Goal: Task Accomplishment & Management: Manage account settings

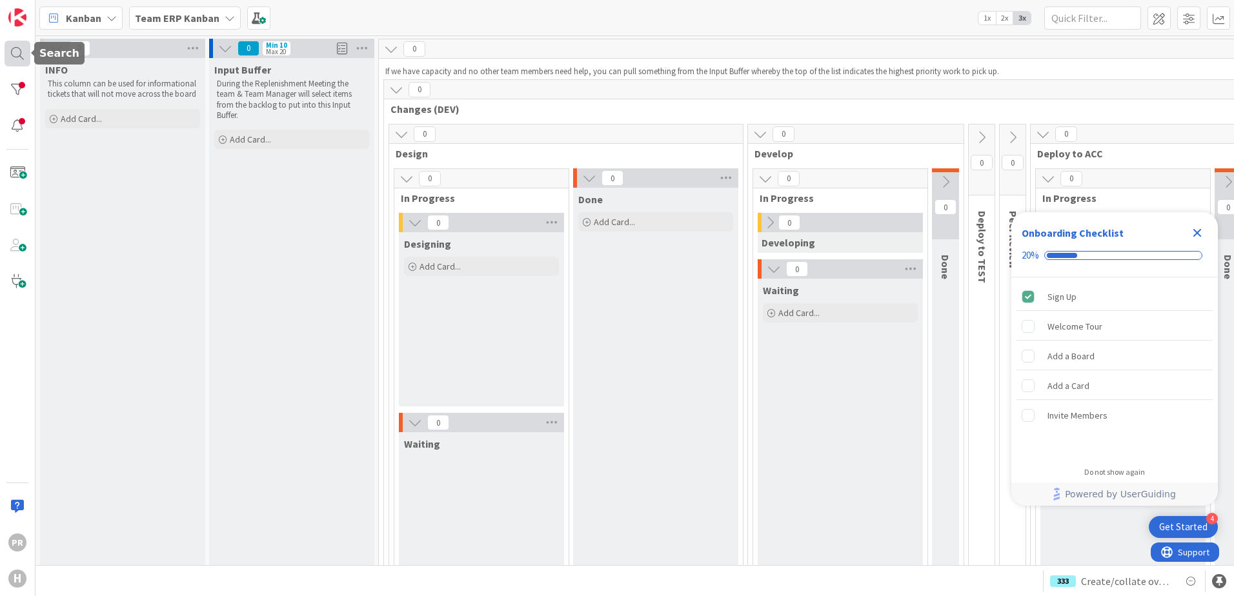
click at [28, 52] on div at bounding box center [18, 54] width 26 height 26
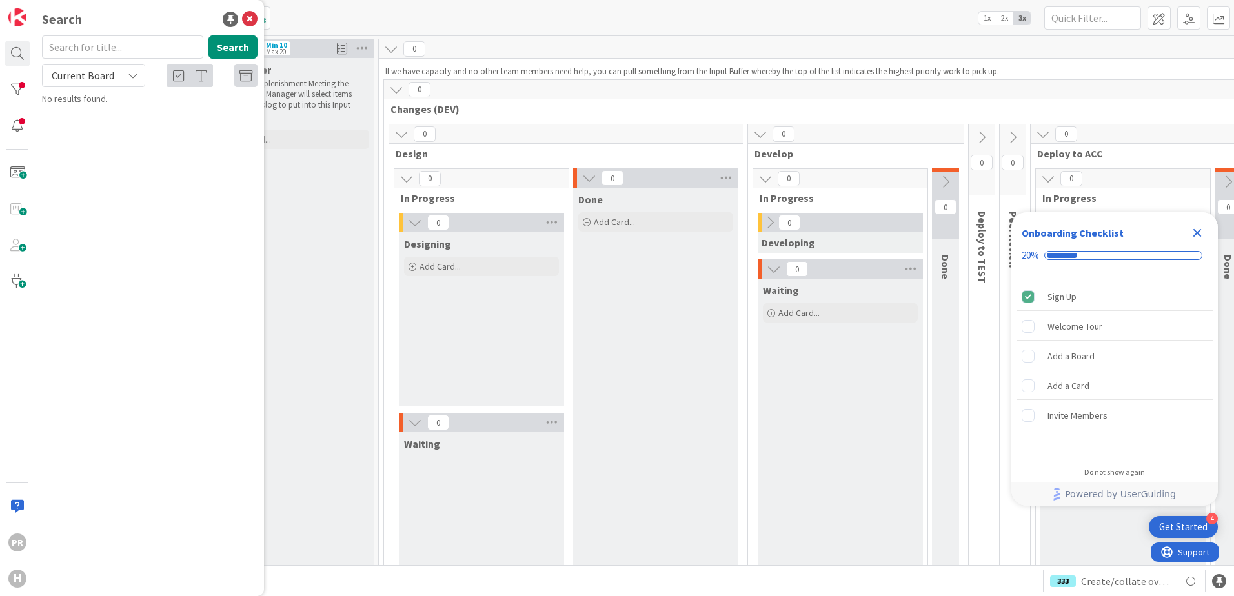
click at [101, 71] on span "Current Board" at bounding box center [83, 75] width 63 height 13
click at [102, 126] on span "All Boards" at bounding box center [116, 128] width 134 height 19
click at [103, 55] on input "text" at bounding box center [122, 46] width 161 height 23
type input "srxp"
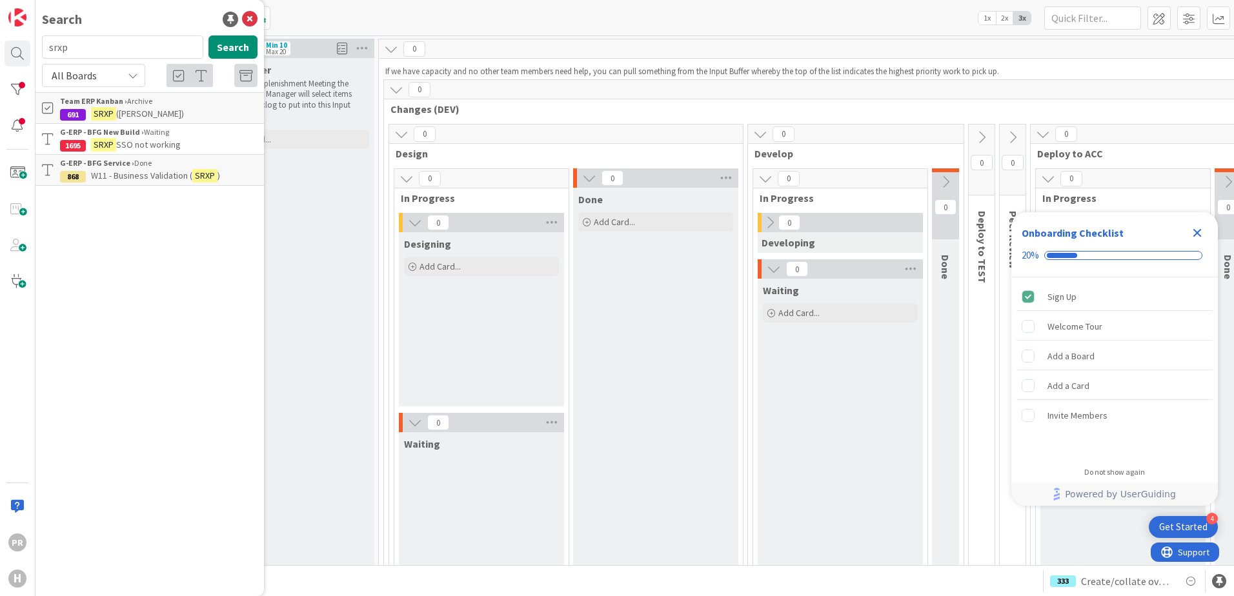
click at [148, 141] on span "SSO not working" at bounding box center [148, 145] width 65 height 12
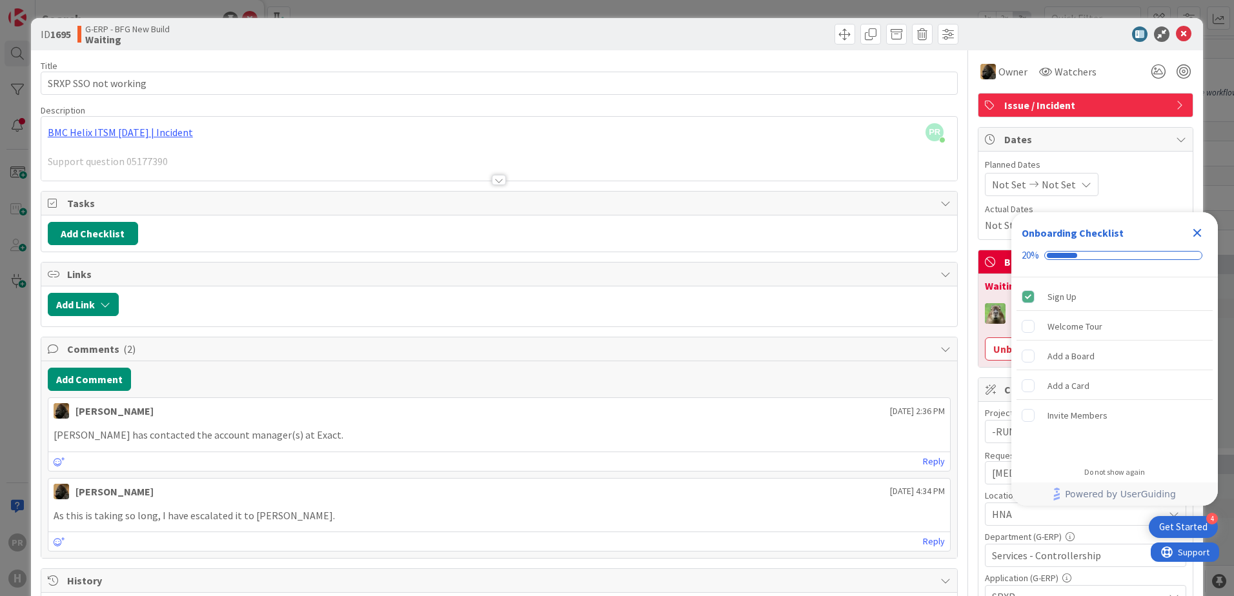
click at [494, 184] on div at bounding box center [499, 180] width 14 height 10
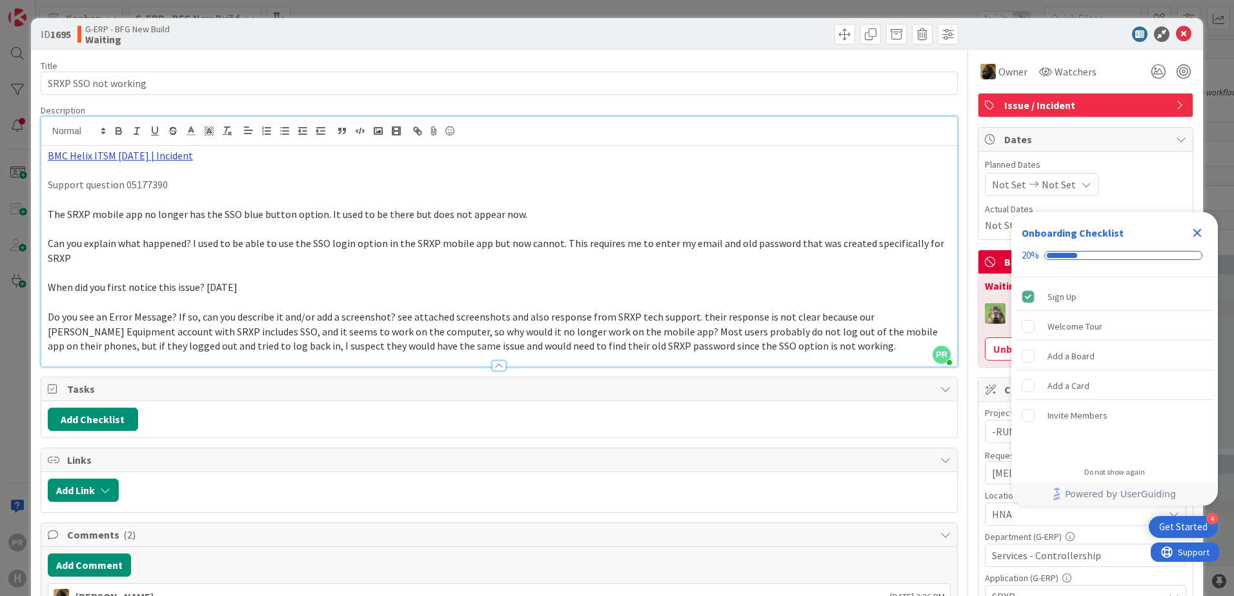
click at [183, 156] on link "BMC Helix ITSM 23.3.02 | Incident" at bounding box center [120, 155] width 145 height 13
click at [161, 177] on link "https://huisman-smartit.onbmc.com/smartit/app/#/incident/AGGGSPRFBRQVHASVW12USV…" at bounding box center [115, 180] width 129 height 17
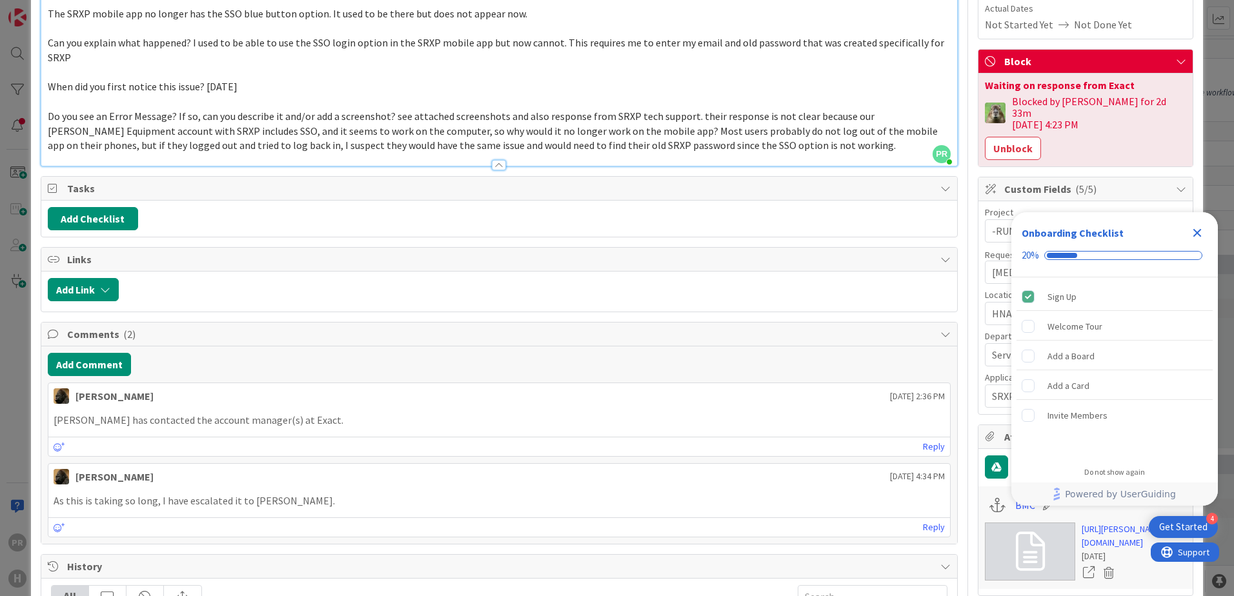
scroll to position [194, 0]
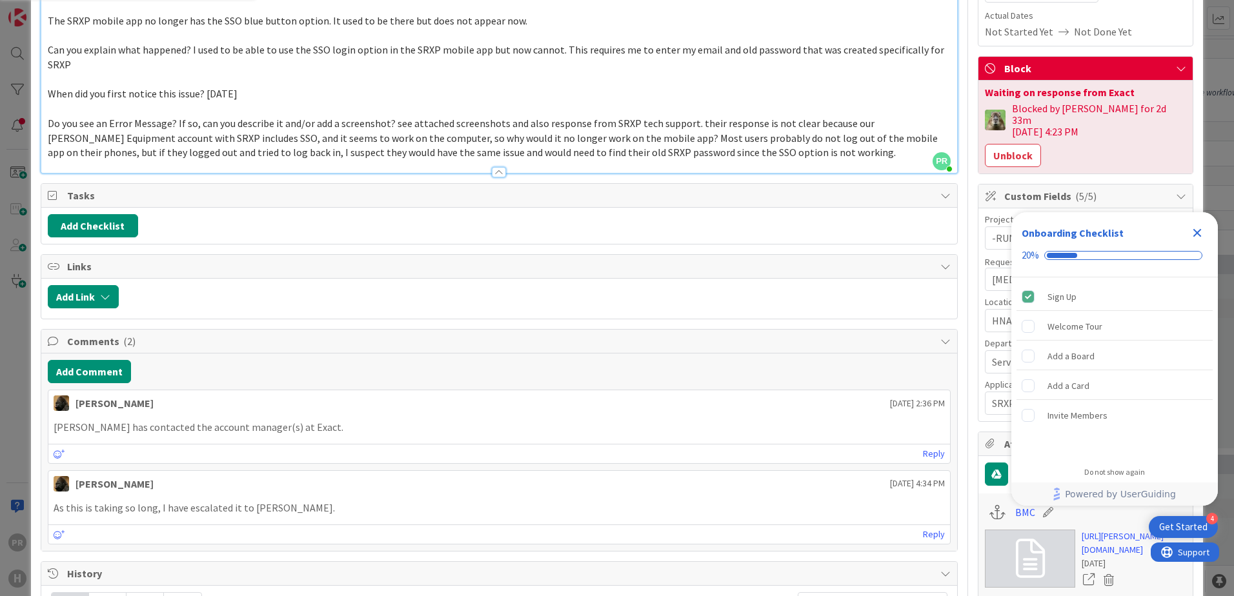
click at [1197, 230] on icon "Close Checklist" at bounding box center [1197, 232] width 15 height 15
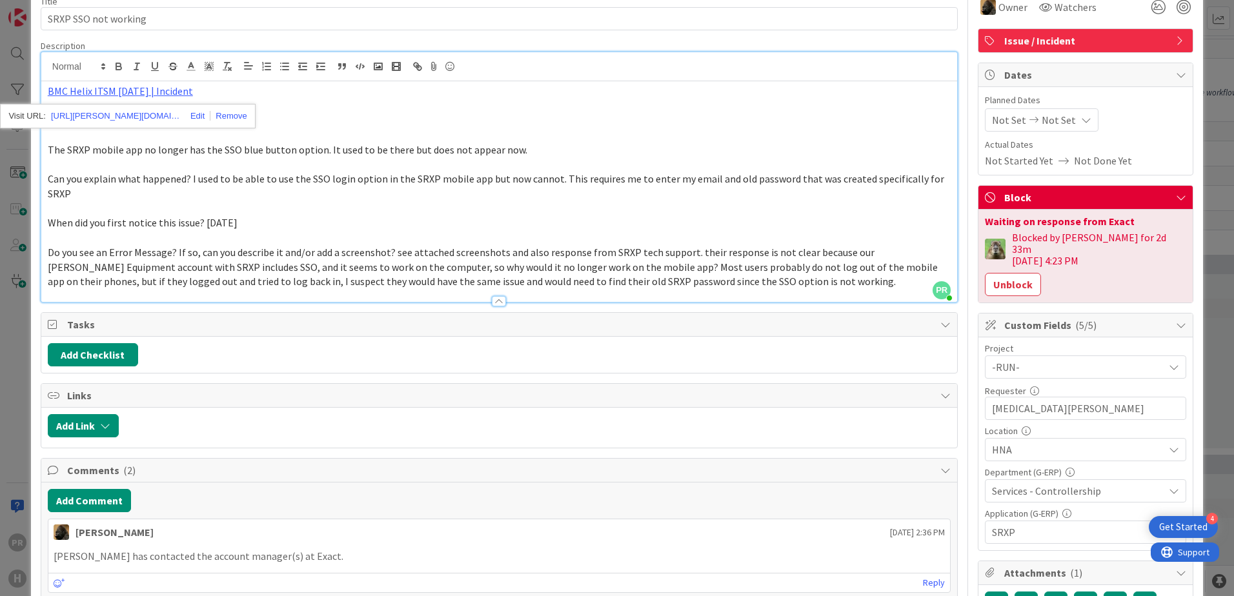
scroll to position [0, 0]
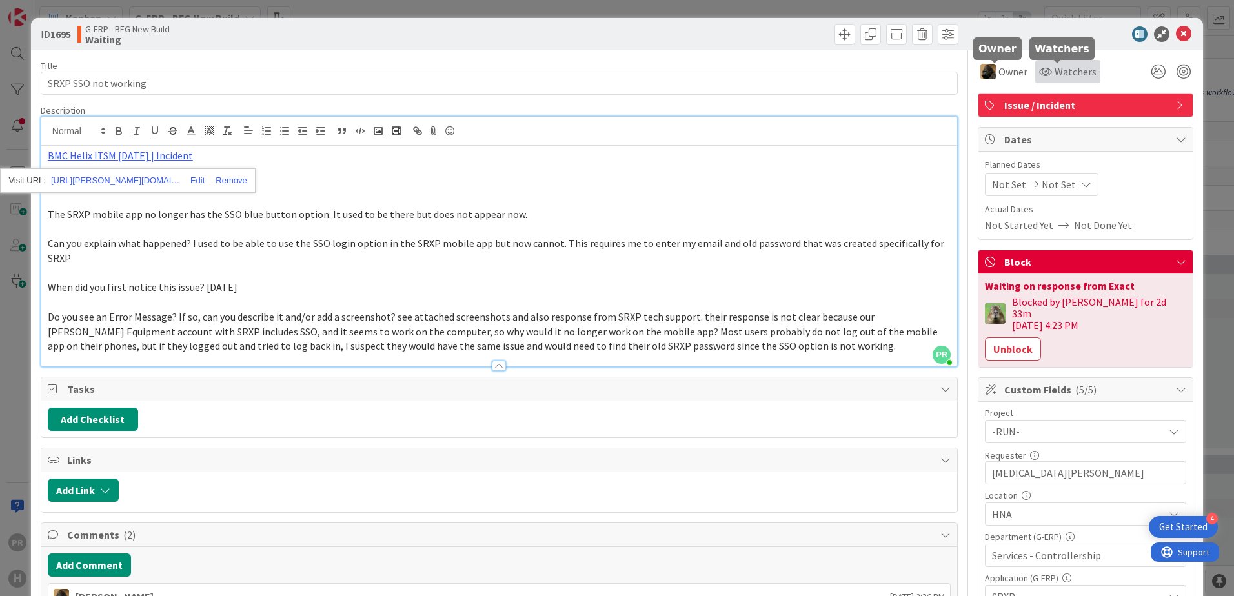
click at [1055, 76] on span "Watchers" at bounding box center [1076, 71] width 42 height 15
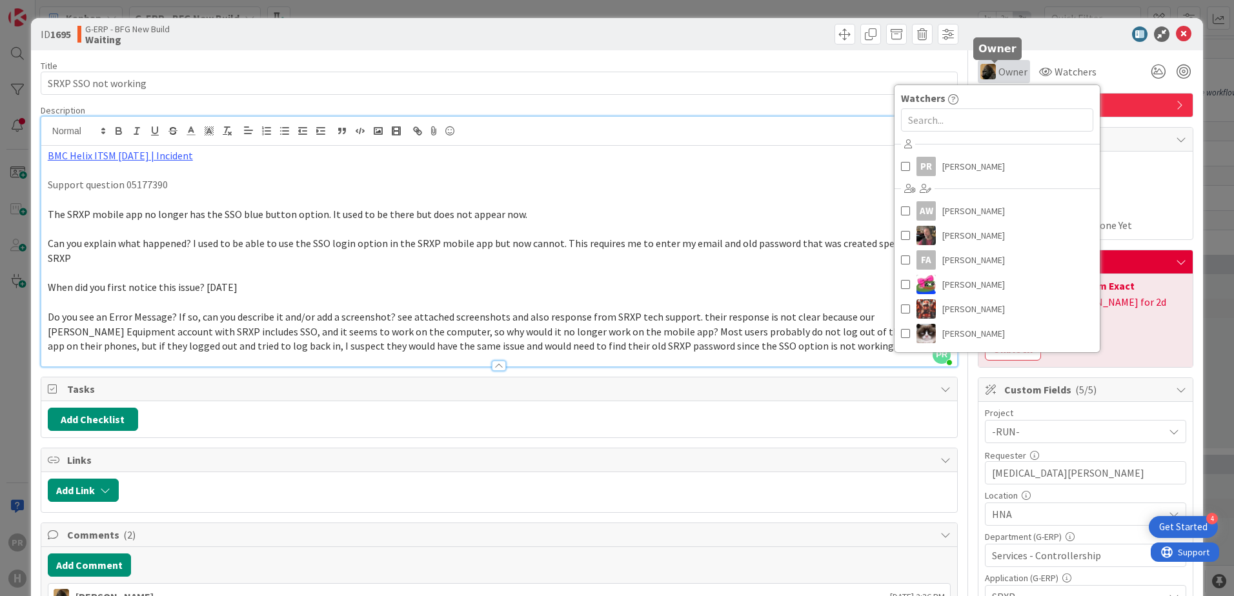
click at [998, 69] on span "Owner" at bounding box center [1012, 71] width 29 height 15
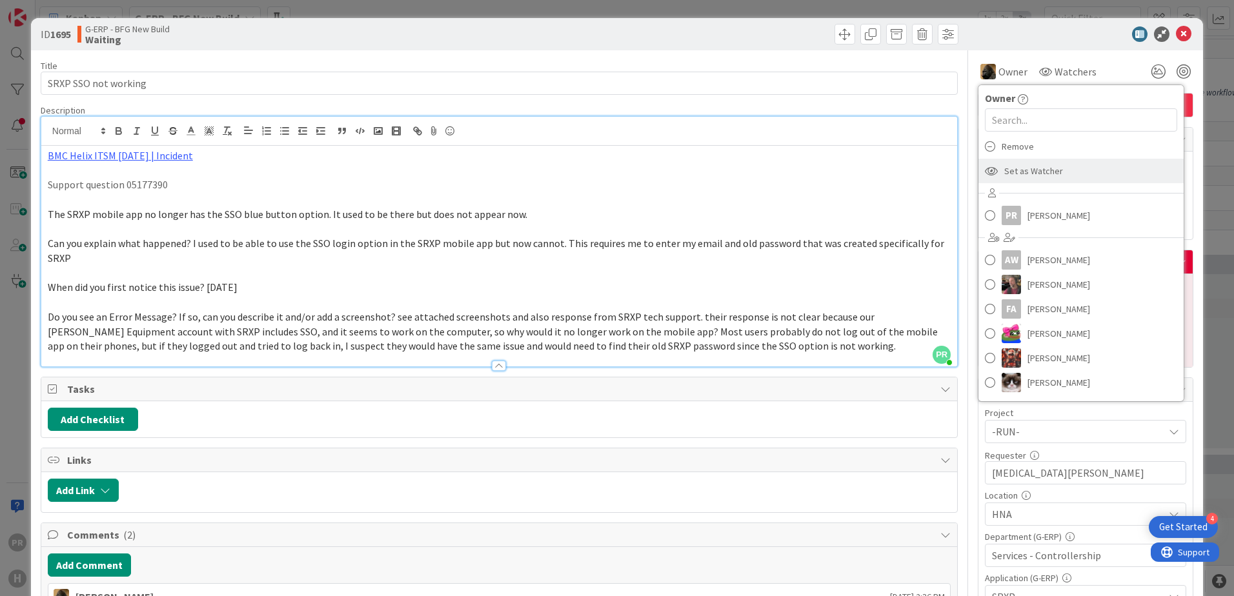
click at [1015, 165] on span "Set as Watcher" at bounding box center [1033, 170] width 59 height 19
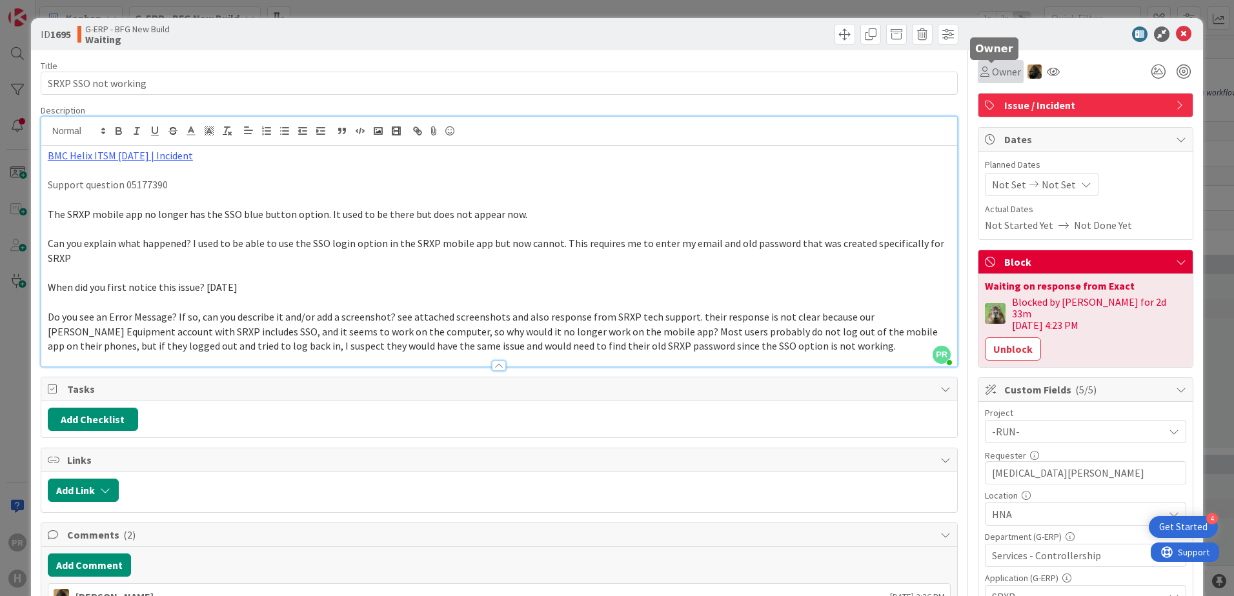
click at [997, 74] on span "Owner" at bounding box center [1006, 71] width 29 height 15
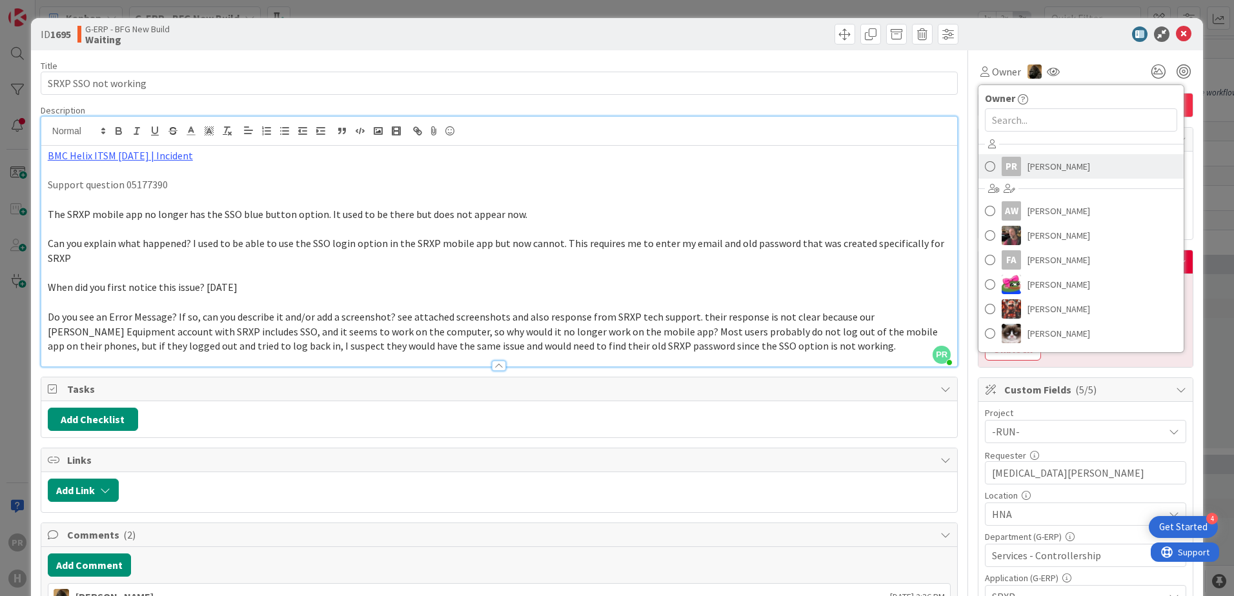
click at [1028, 161] on span "[PERSON_NAME]" at bounding box center [1059, 166] width 63 height 19
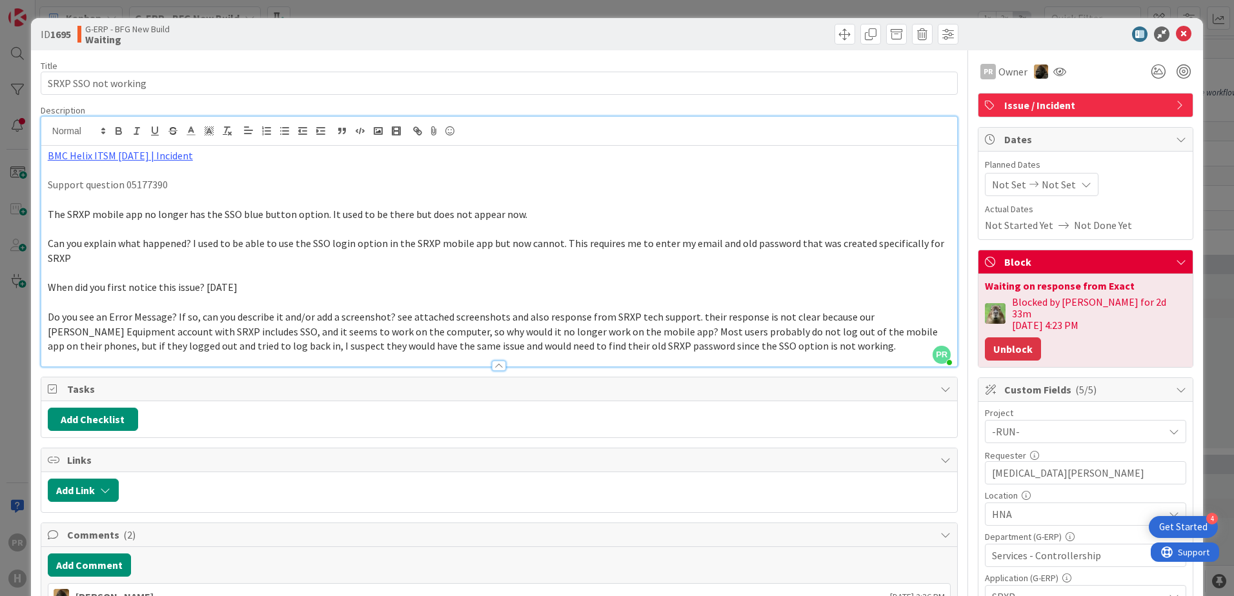
click at [1012, 338] on button "Unblock" at bounding box center [1013, 349] width 56 height 23
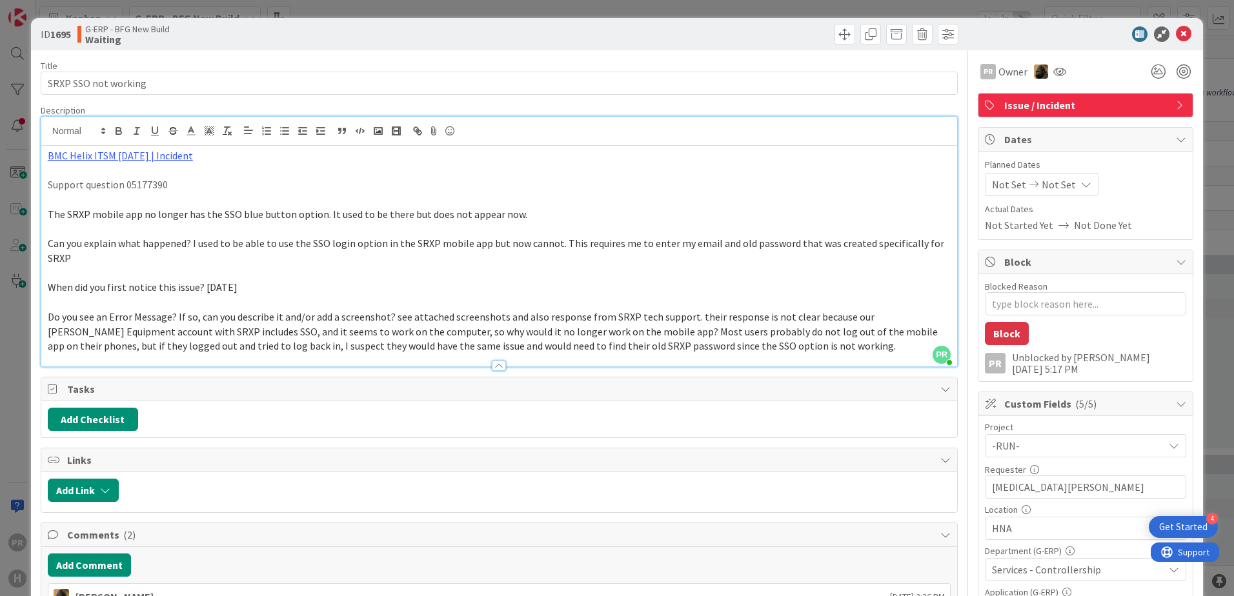
type textarea "x"
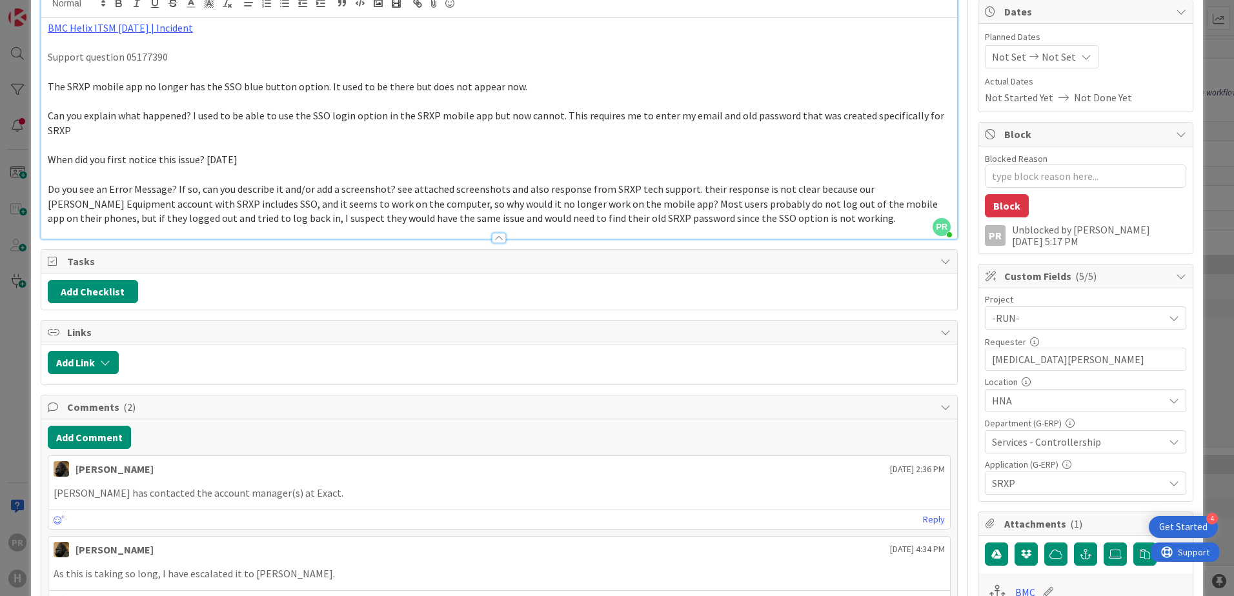
scroll to position [129, 0]
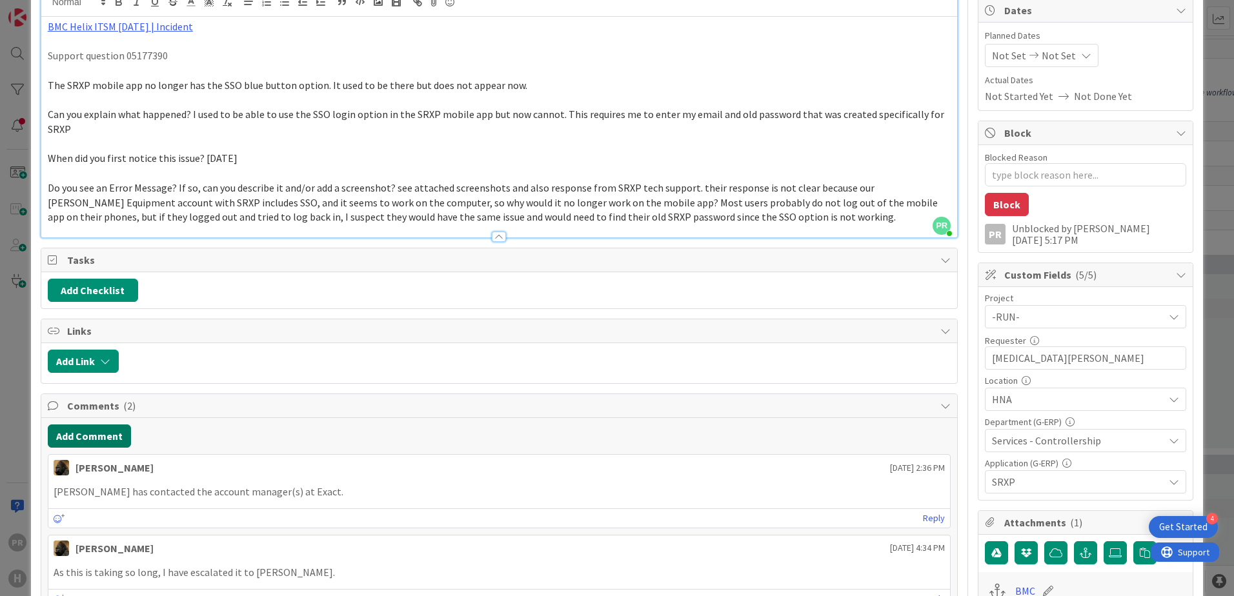
click at [119, 432] on button "Add Comment" at bounding box center [89, 436] width 83 height 23
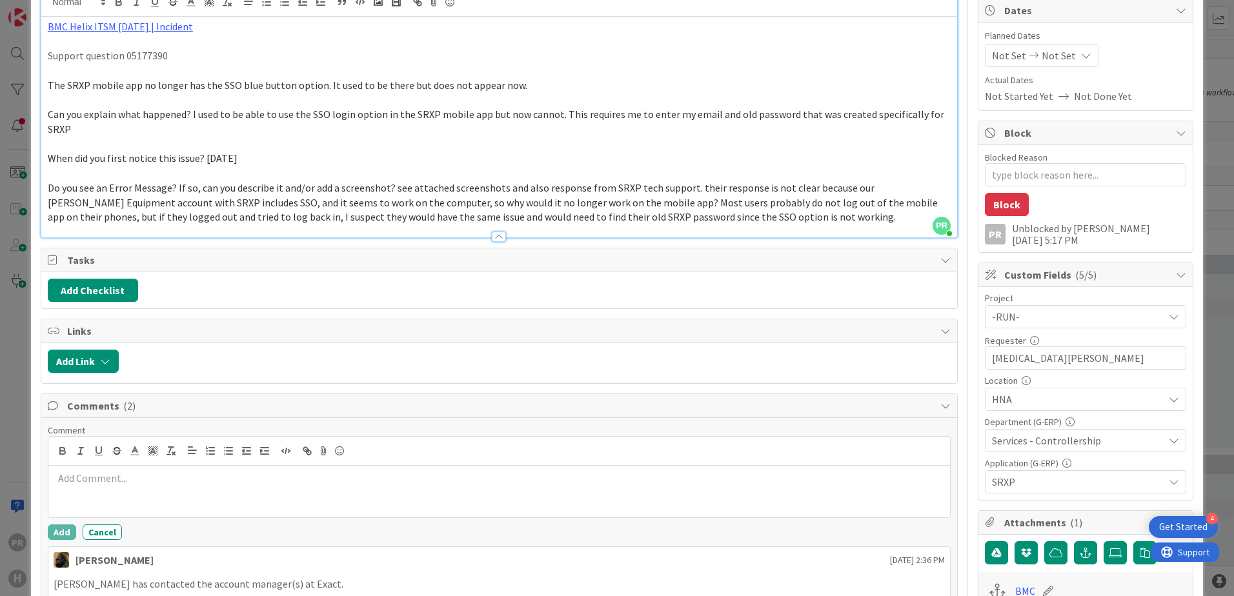
click at [208, 474] on p at bounding box center [499, 478] width 891 height 15
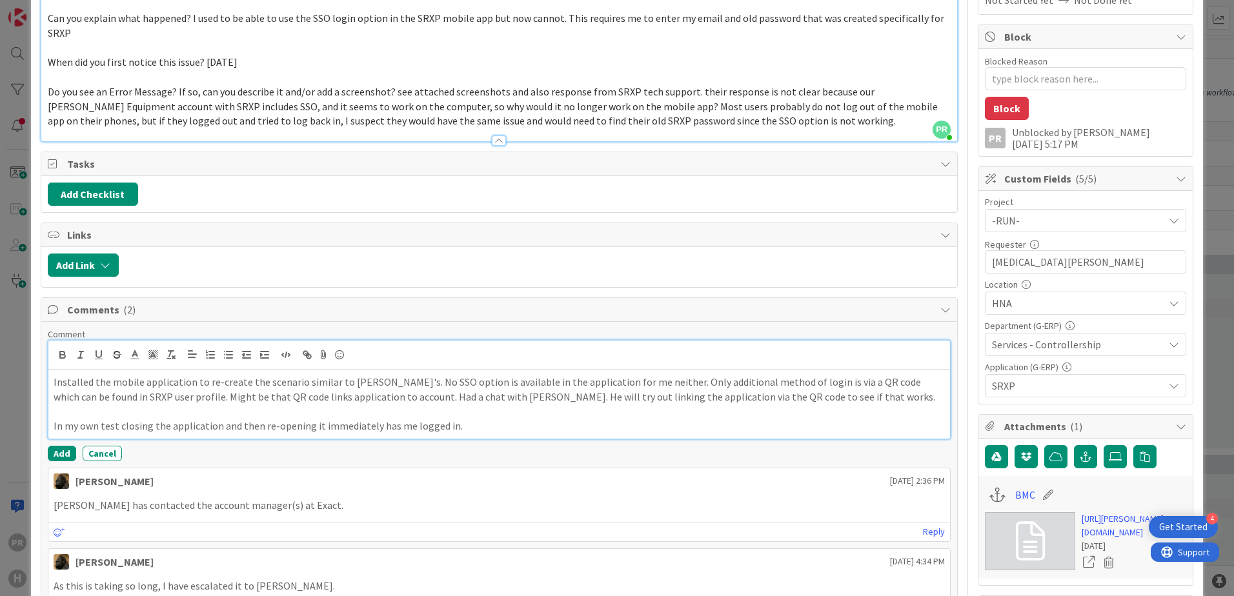
scroll to position [258, 0]
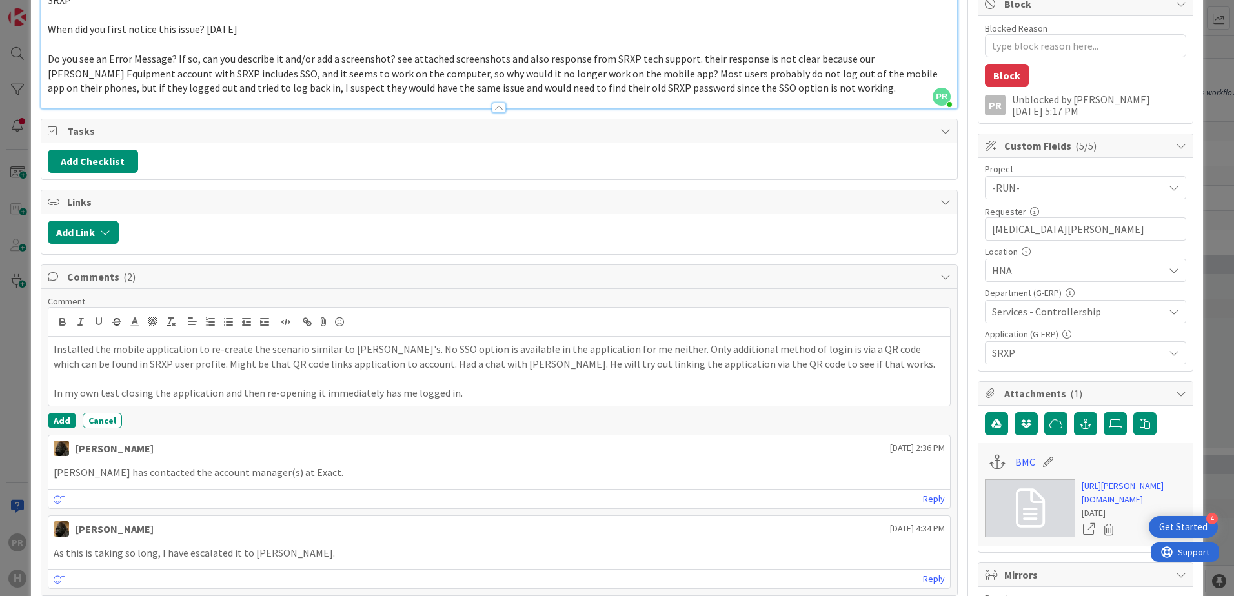
type textarea "x"
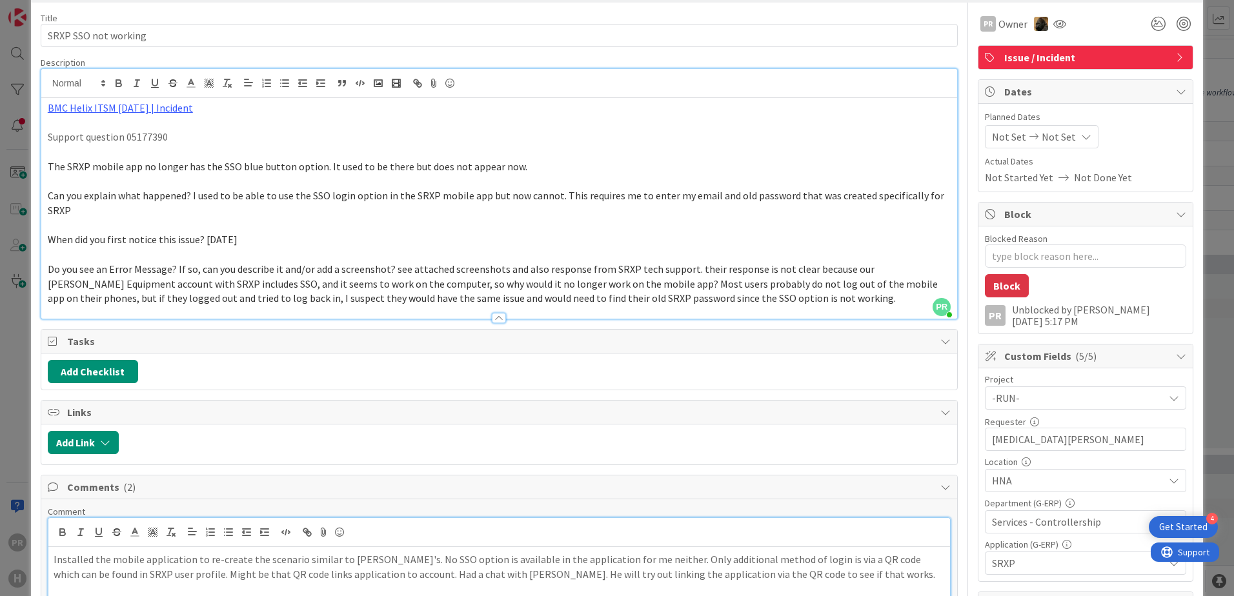
scroll to position [0, 0]
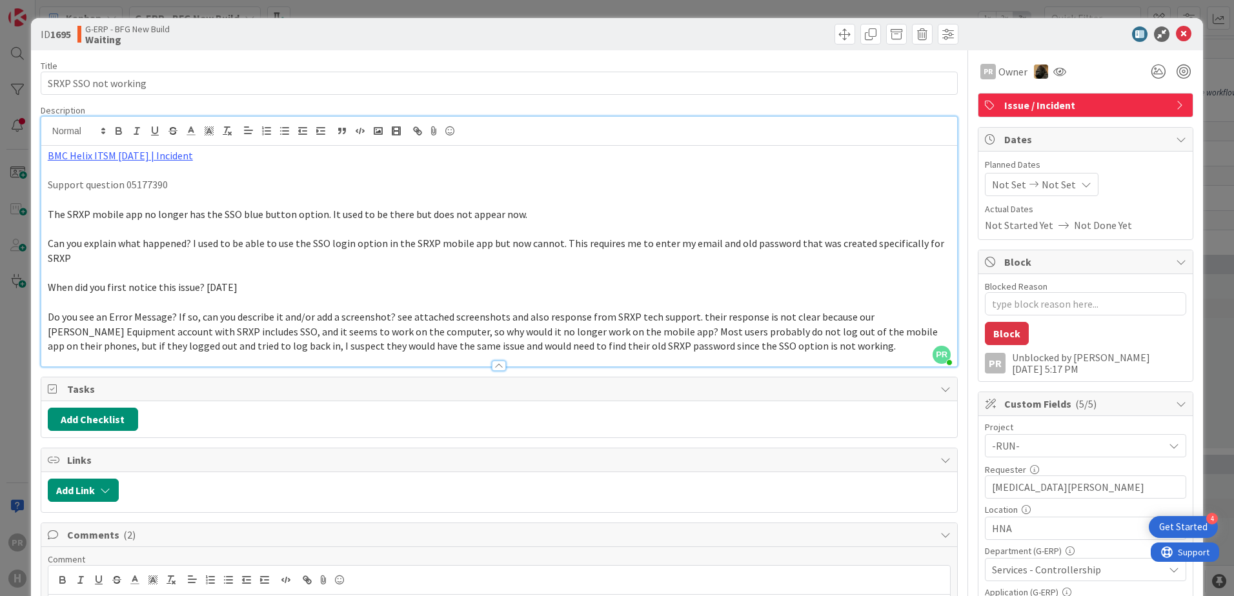
click at [1184, 35] on div at bounding box center [1079, 33] width 228 height 15
click at [1179, 33] on icon at bounding box center [1183, 33] width 15 height 15
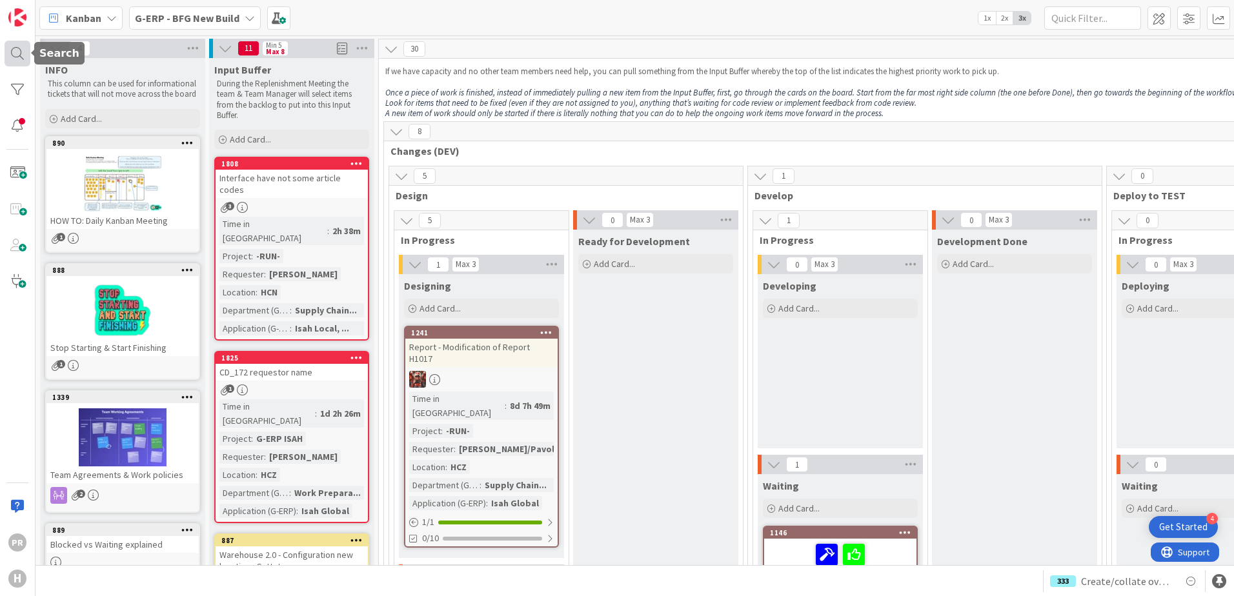
click at [14, 46] on div at bounding box center [18, 54] width 26 height 26
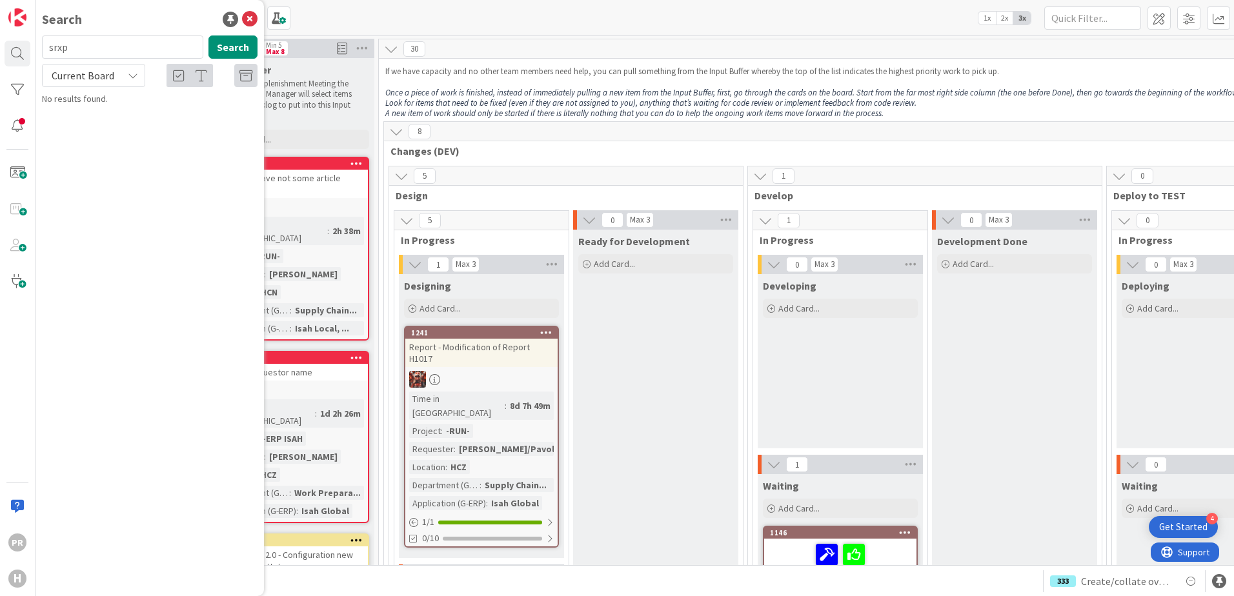
click at [98, 80] on span "Current Board" at bounding box center [83, 75] width 63 height 13
click at [102, 119] on span "All Boards" at bounding box center [116, 128] width 134 height 19
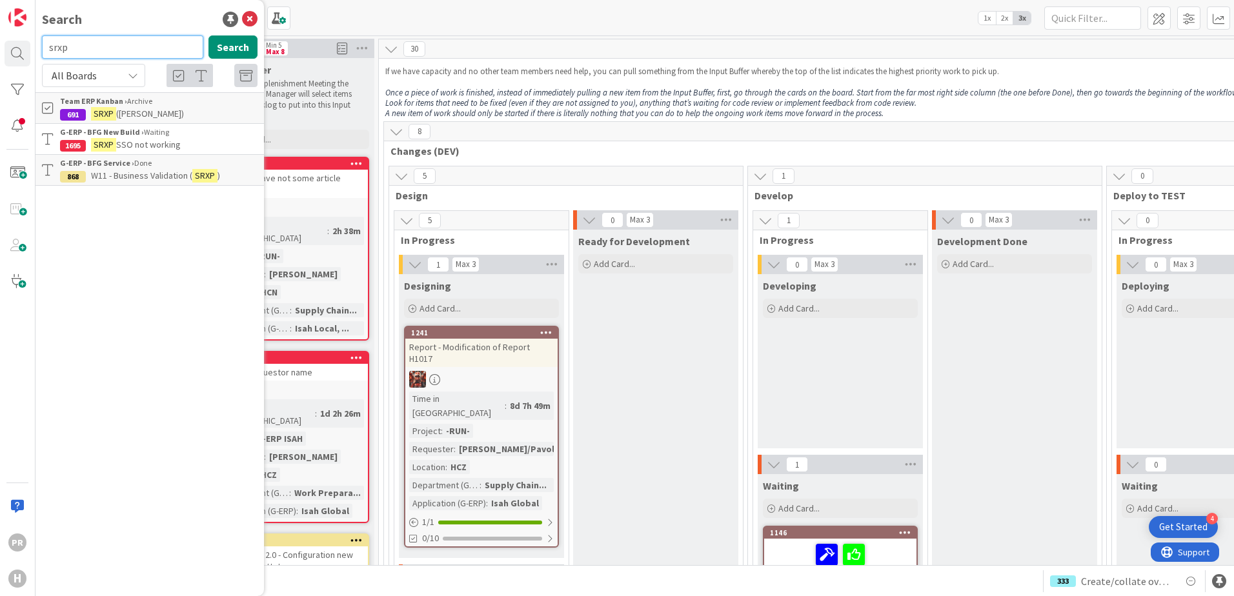
drag, startPoint x: 92, startPoint y: 51, endPoint x: 48, endPoint y: 48, distance: 43.3
click at [48, 48] on input "srxp" at bounding box center [122, 46] width 161 height 23
type input "l"
type input "wi"
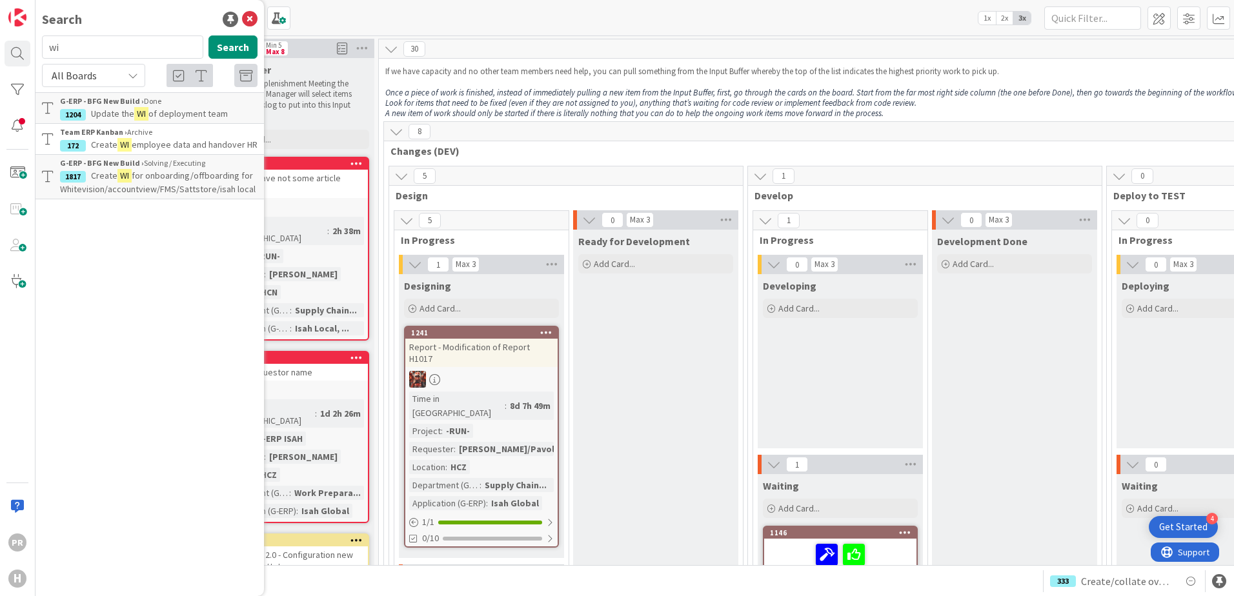
click at [188, 181] on span "for onboarding/offboarding for Whitevision/accountview/FMS/Sattstore/isah local" at bounding box center [158, 182] width 196 height 25
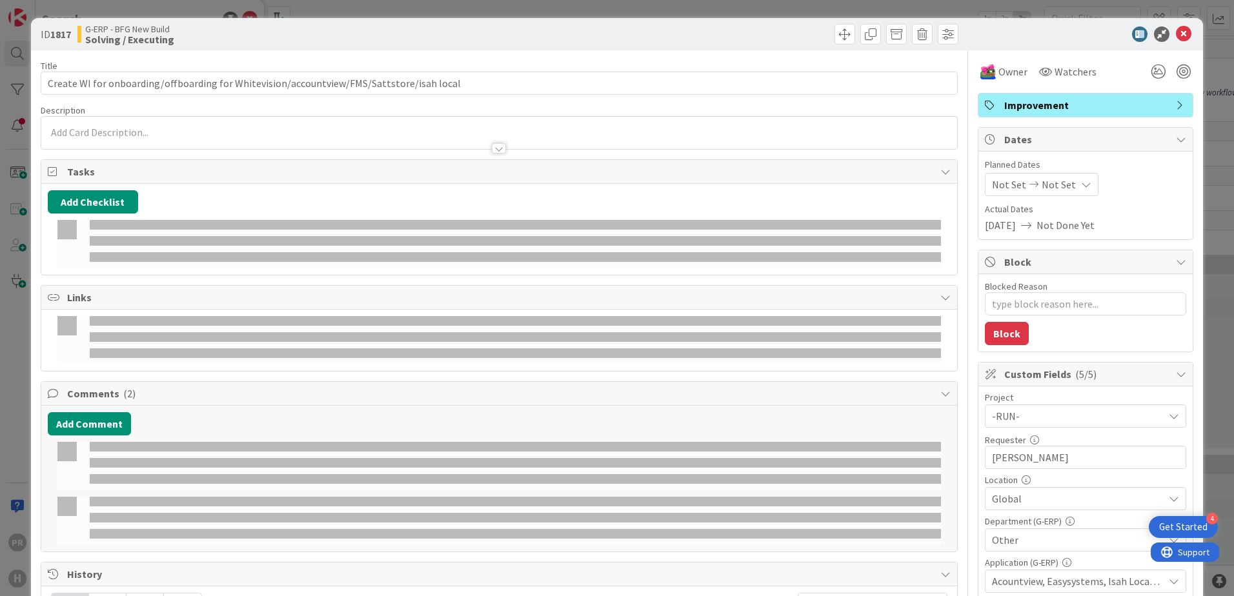
type textarea "x"
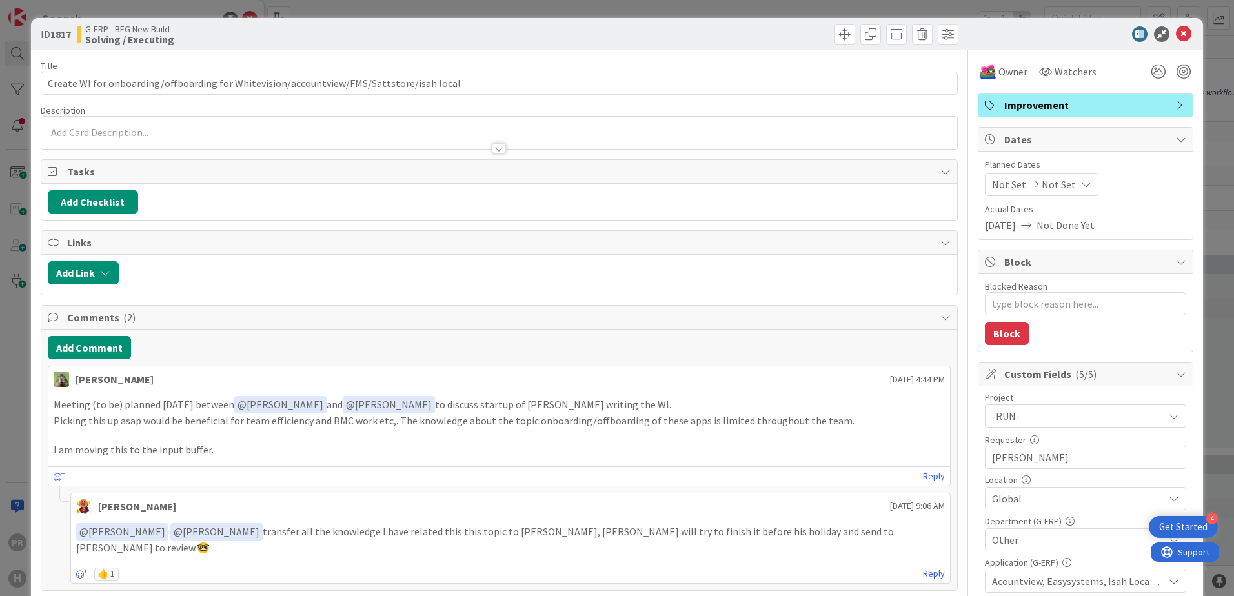
scroll to position [65, 0]
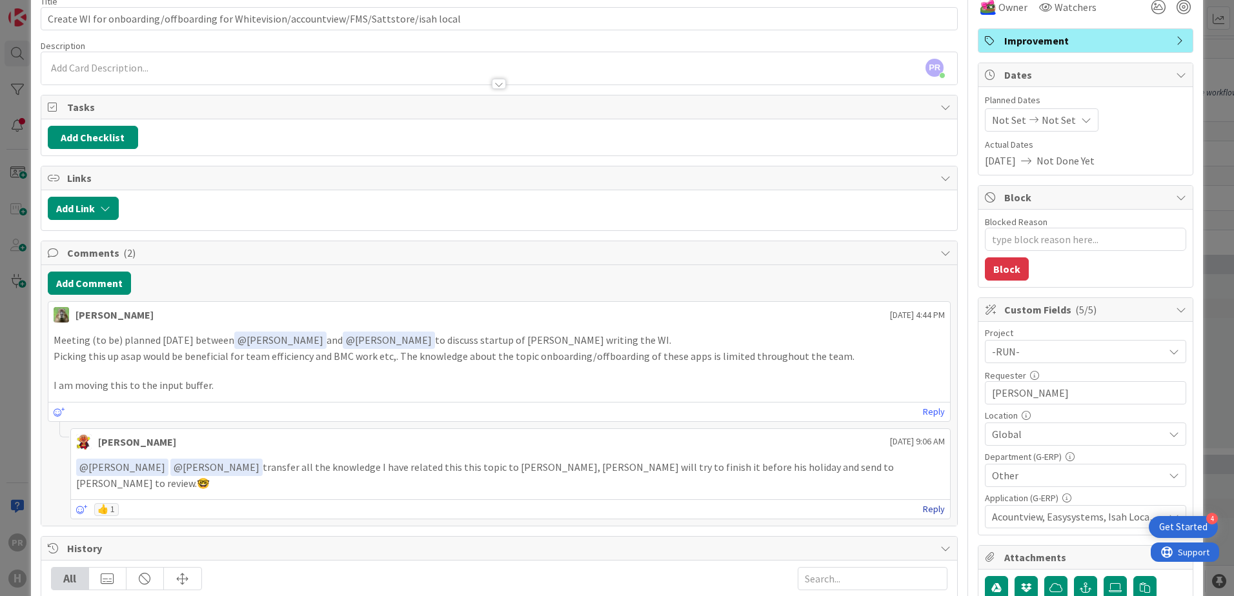
click at [923, 502] on link "Reply" at bounding box center [934, 510] width 22 height 16
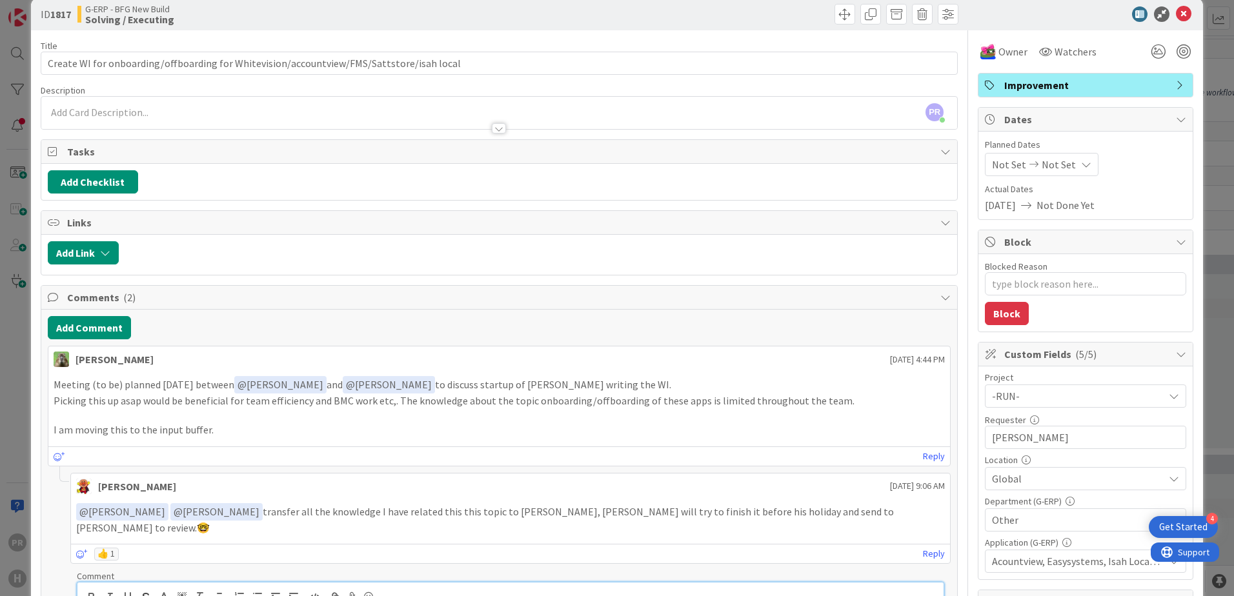
scroll to position [0, 0]
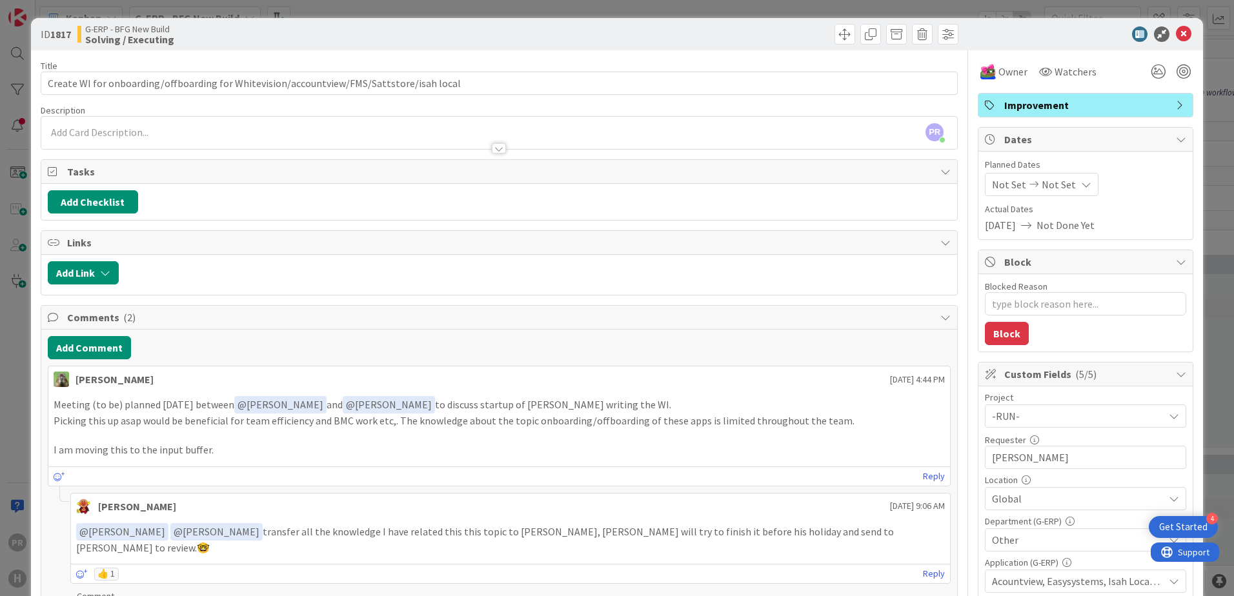
type textarea "x"
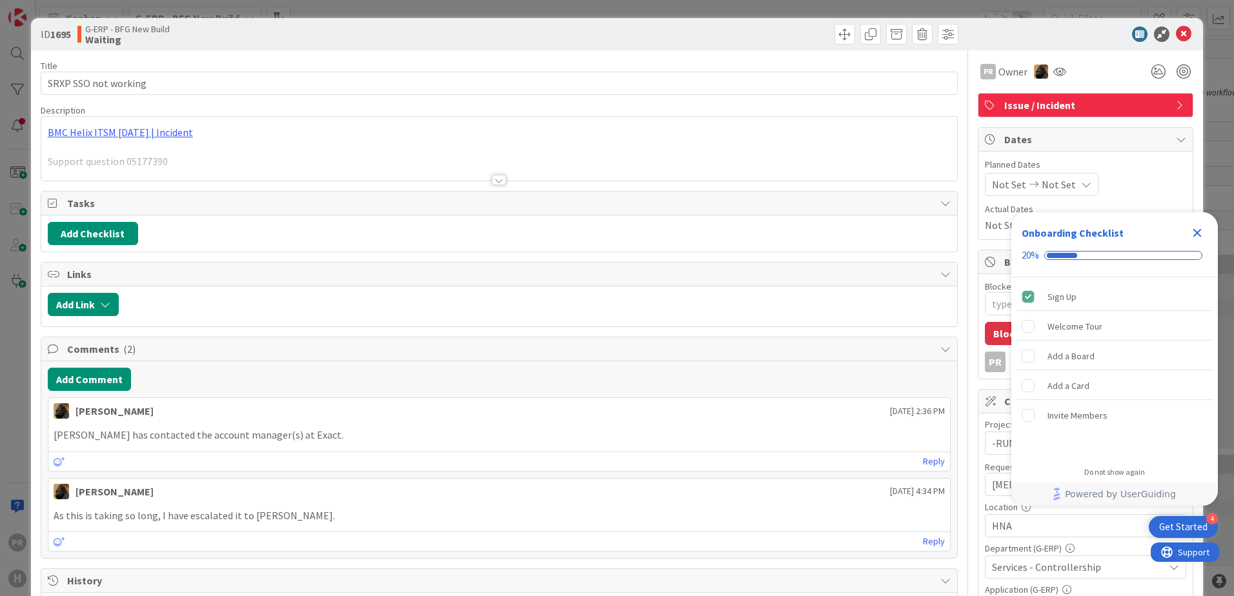
type textarea "x"
click at [1176, 31] on icon at bounding box center [1183, 33] width 15 height 15
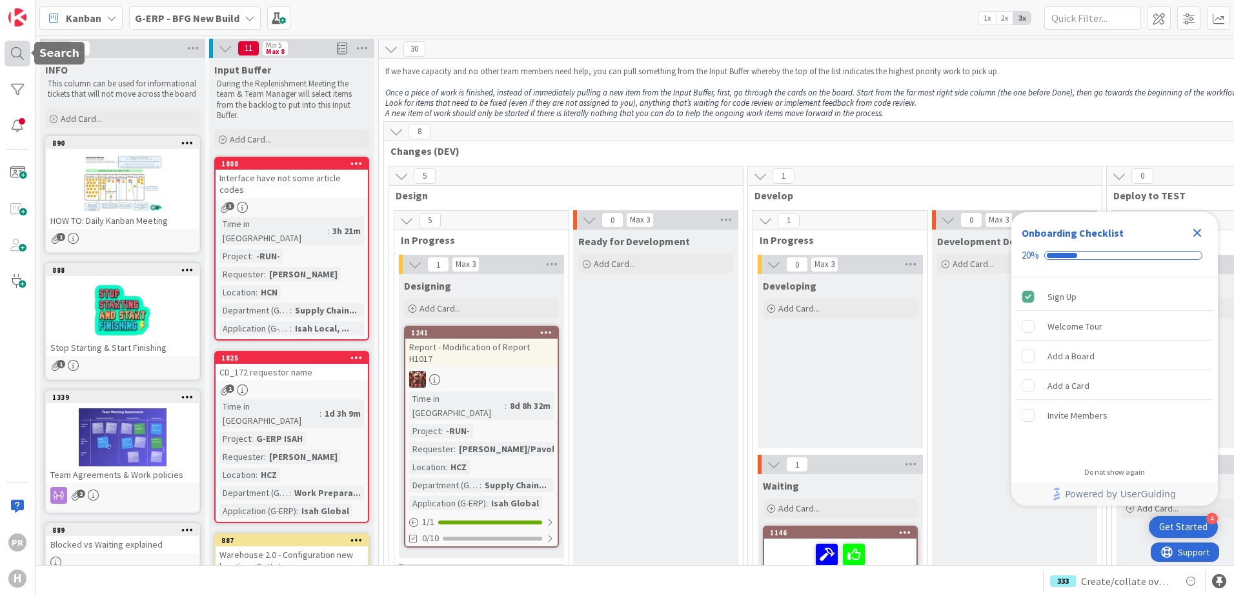
click at [23, 46] on div at bounding box center [18, 54] width 26 height 26
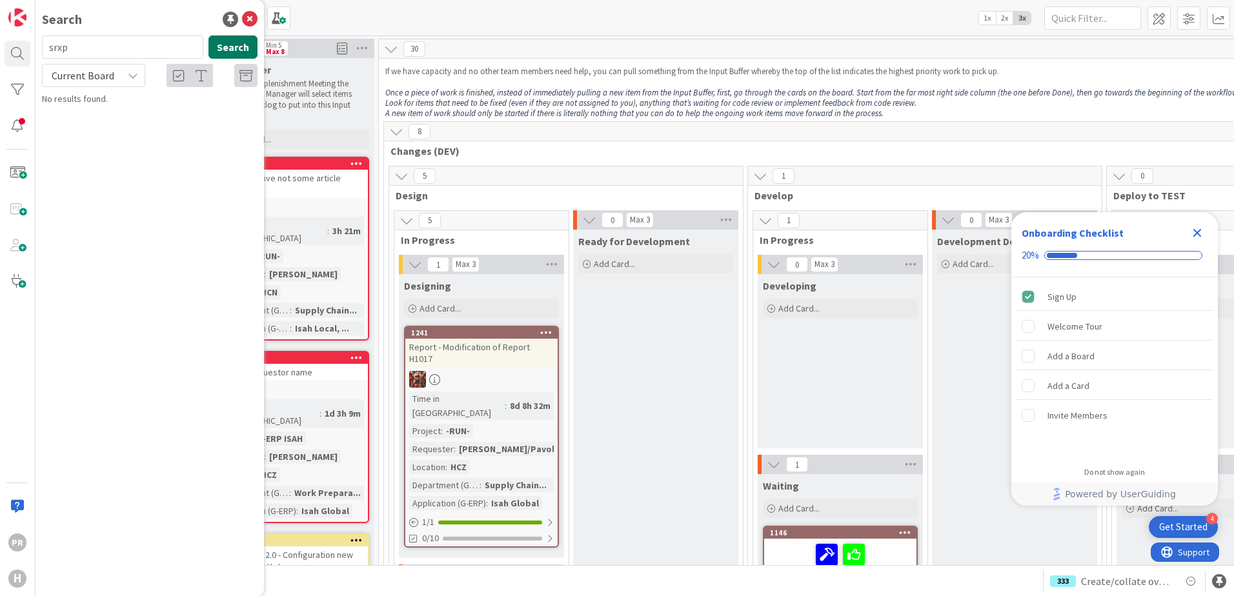
type input "srxp"
click at [220, 47] on button "Search" at bounding box center [232, 46] width 49 height 23
click at [155, 111] on span "SSO not working" at bounding box center [148, 114] width 65 height 12
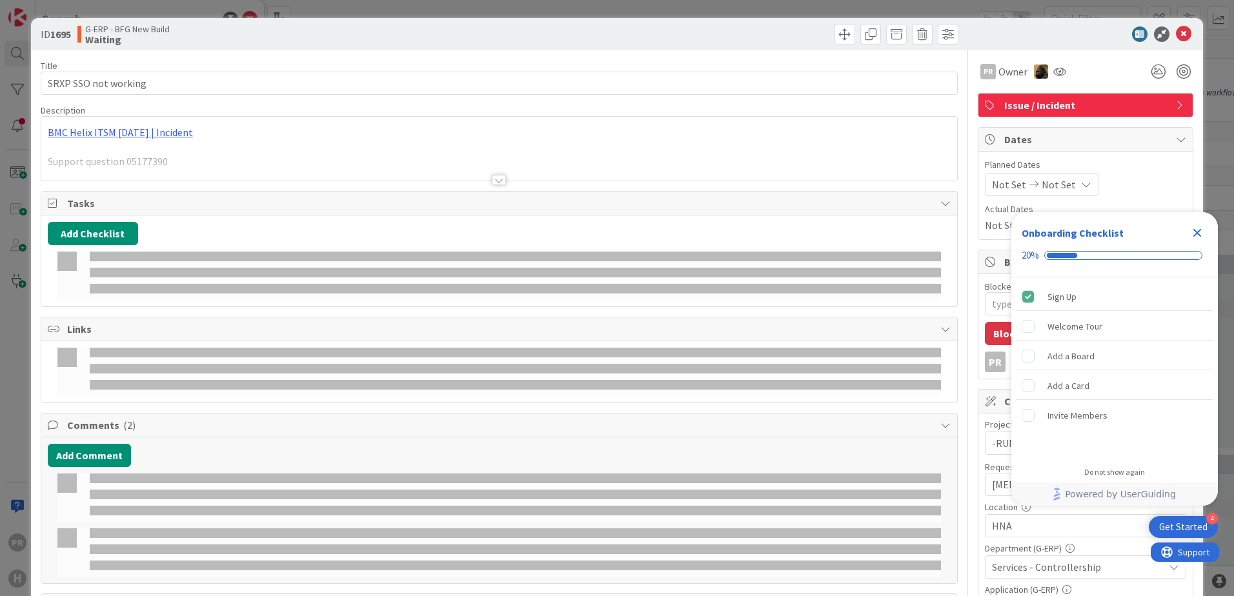
type textarea "x"
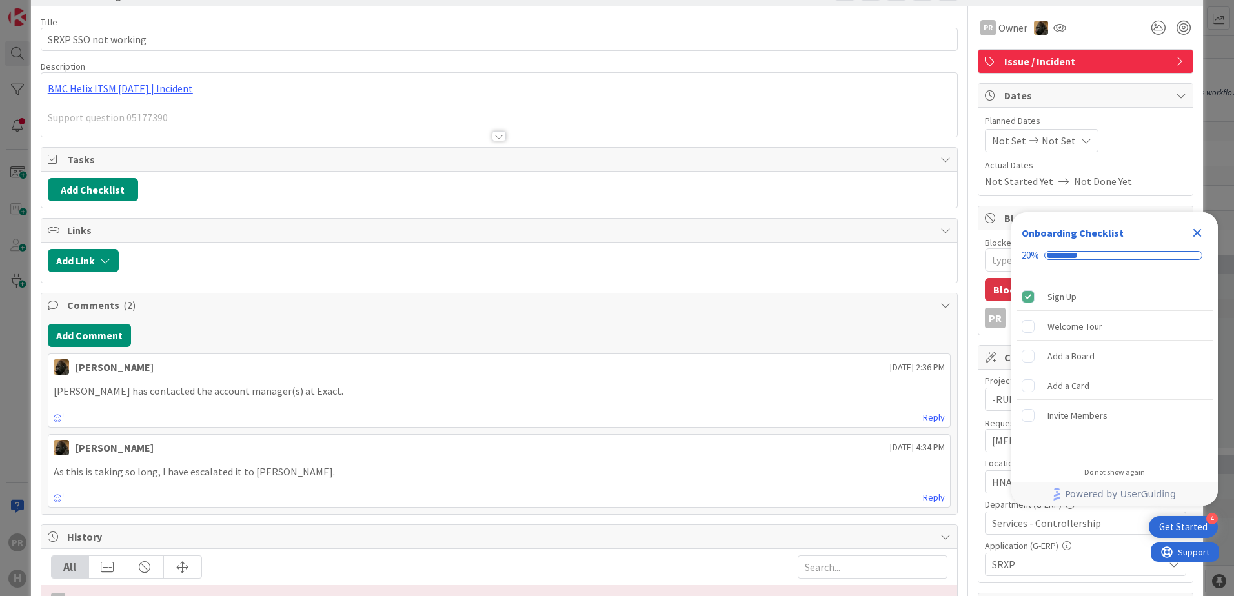
scroll to position [65, 0]
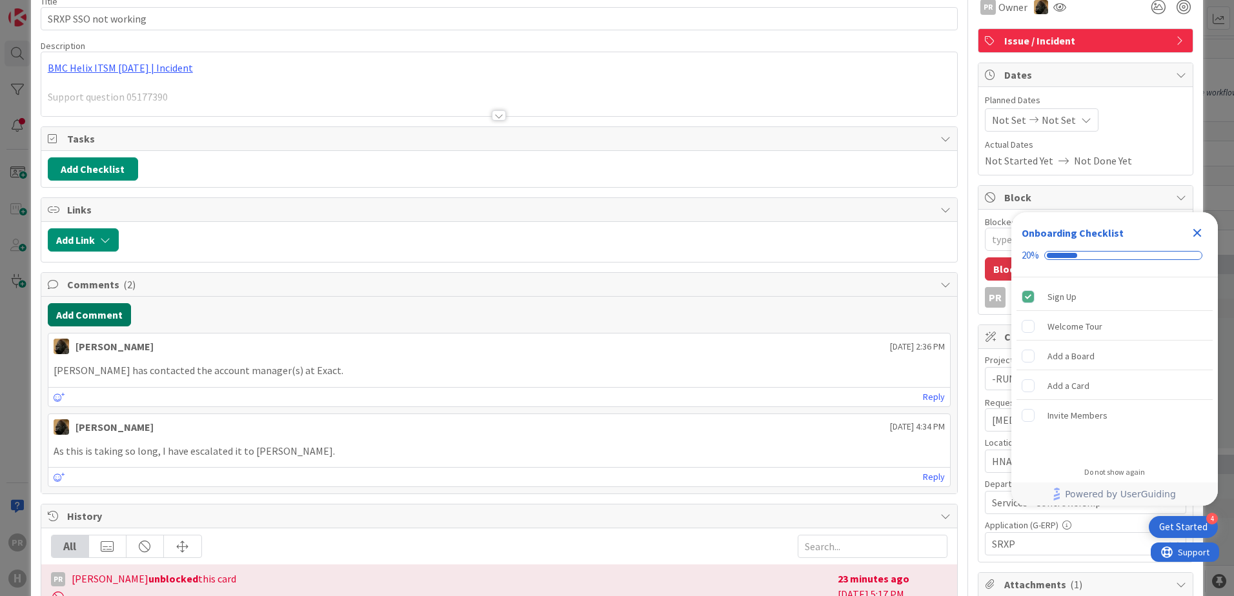
click at [110, 319] on button "Add Comment" at bounding box center [89, 314] width 83 height 23
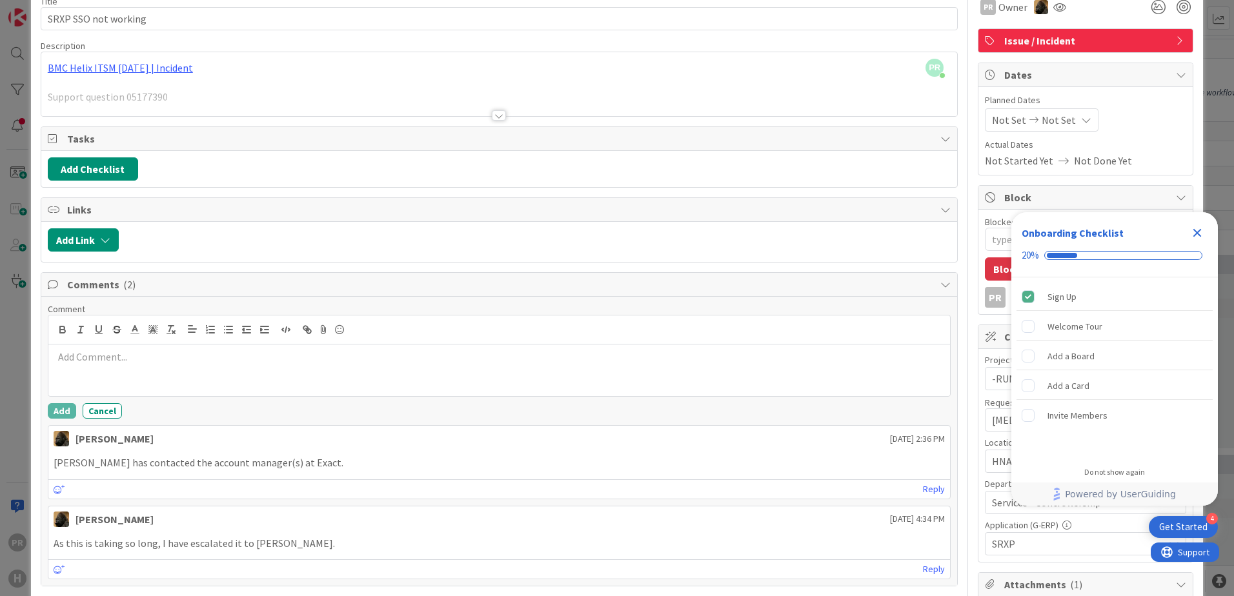
click at [193, 352] on p at bounding box center [499, 357] width 891 height 15
click at [217, 358] on p "Started a fresh investigation into this. Problem is solely with the mobile appl…" at bounding box center [499, 357] width 891 height 15
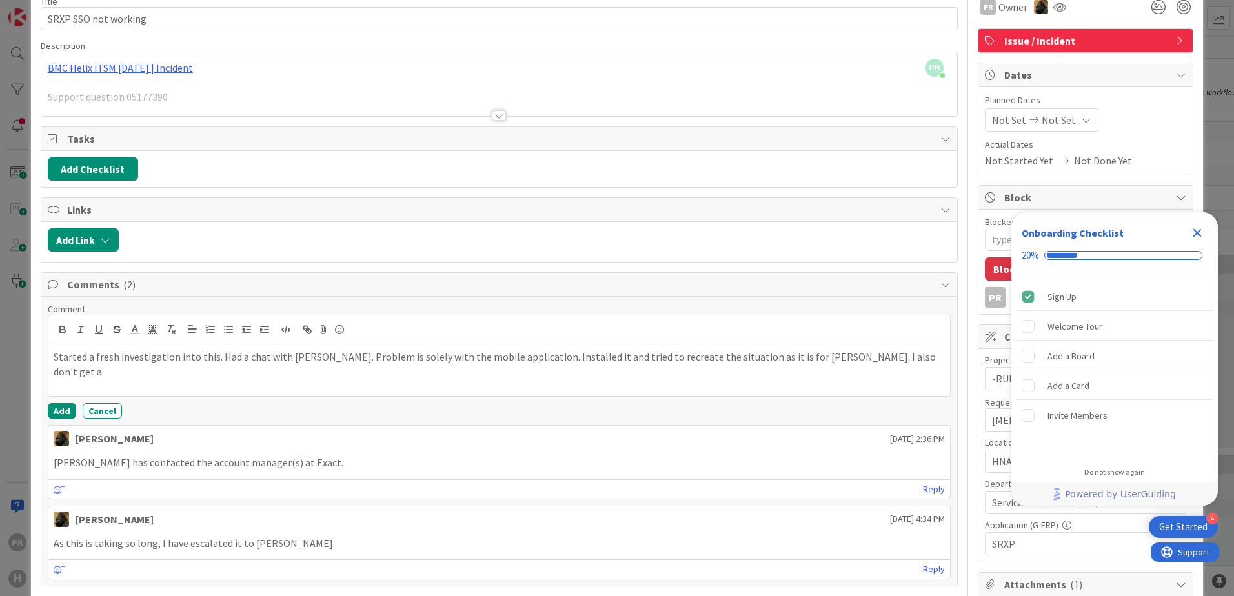
click at [875, 357] on p "Started a fresh investigation into this. Had a chat with Nikita. Problem is sol…" at bounding box center [499, 364] width 891 height 29
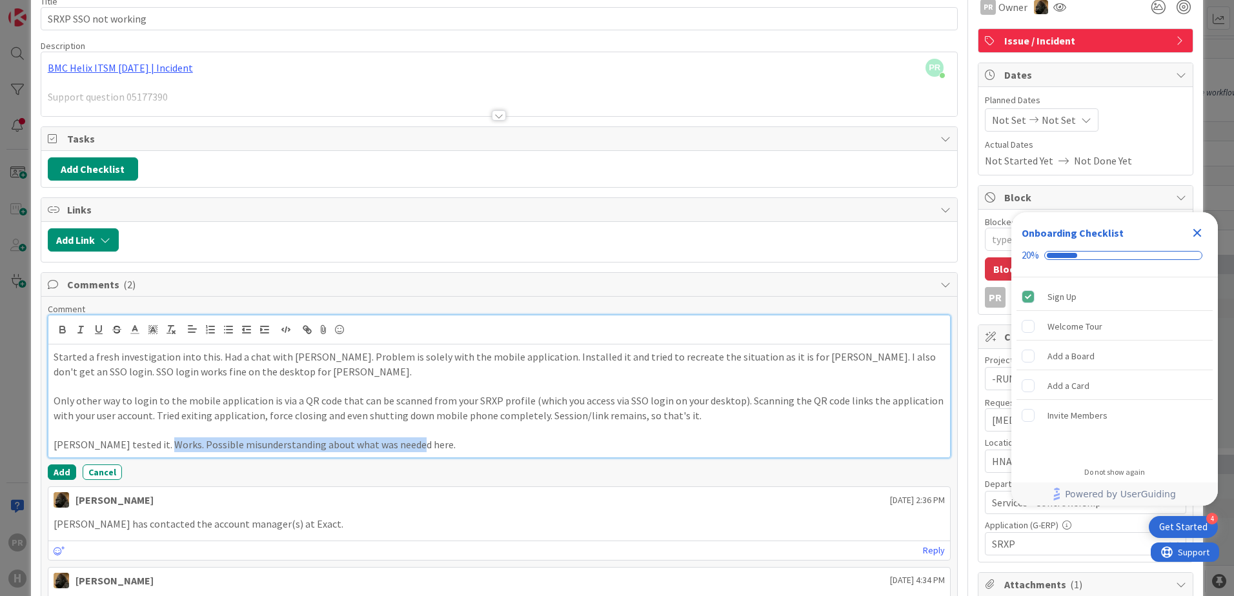
drag, startPoint x: 421, startPoint y: 445, endPoint x: 154, endPoint y: 455, distance: 266.7
click at [154, 455] on div "Started a fresh investigation into this. Had a chat with Nikita. Problem is sol…" at bounding box center [499, 401] width 902 height 113
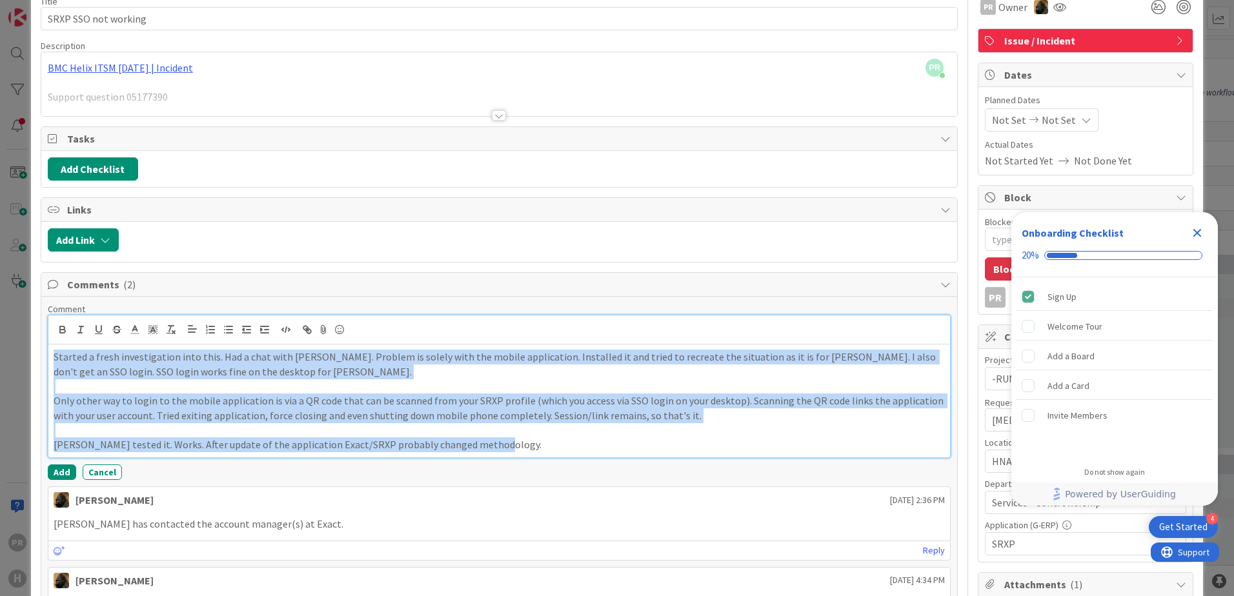
drag, startPoint x: 485, startPoint y: 445, endPoint x: 32, endPoint y: 334, distance: 466.5
click at [32, 334] on div "ID 1695 G-ERP - BFG New Build Waiting Title 20 / 128 SRXP SSO not working Descr…" at bounding box center [617, 574] width 1172 height 1240
click at [523, 448] on p "Nikita tested it. Works. After update of the application Exact/SRXP probably ch…" at bounding box center [499, 445] width 891 height 15
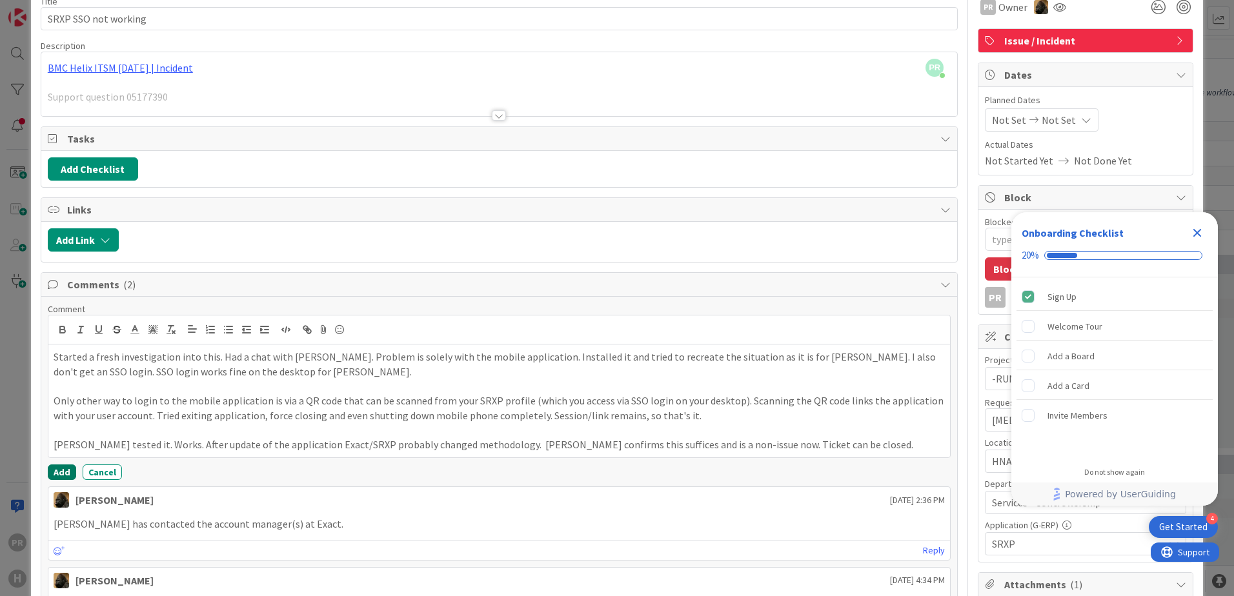
click at [64, 470] on button "Add" at bounding box center [62, 472] width 28 height 15
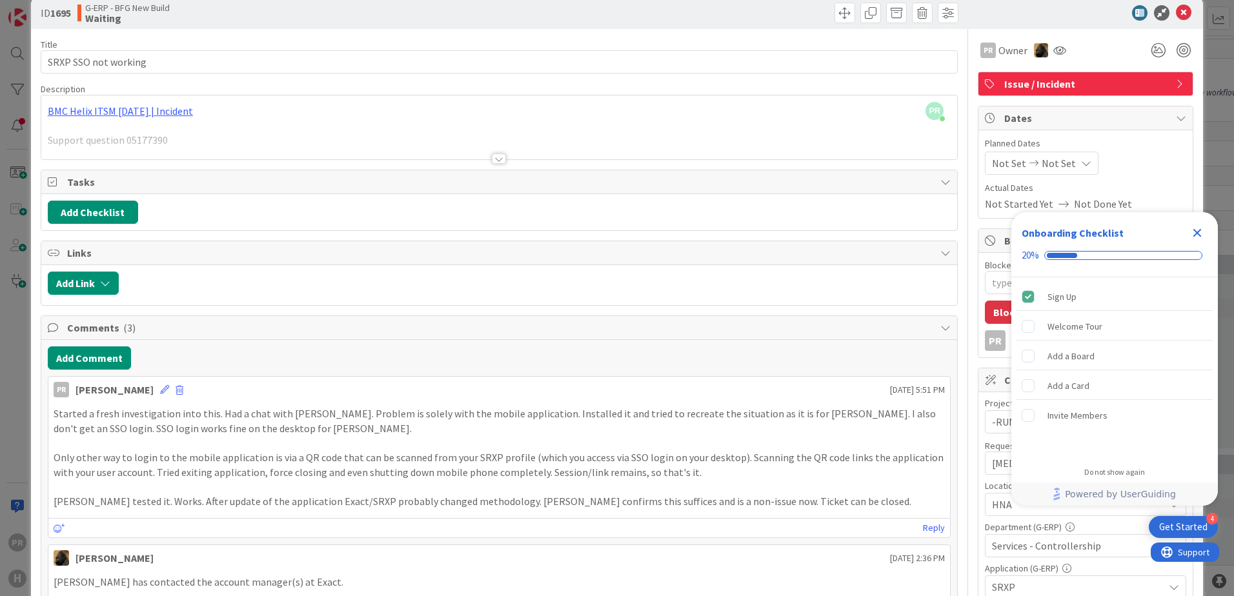
scroll to position [0, 0]
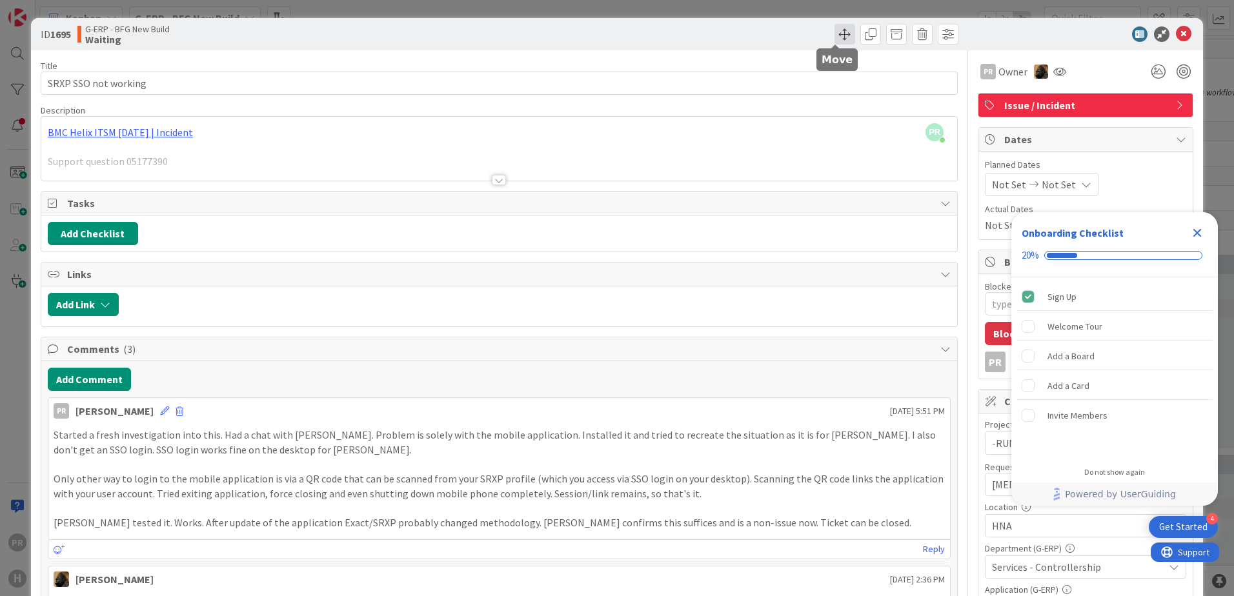
click at [835, 36] on span at bounding box center [845, 34] width 21 height 21
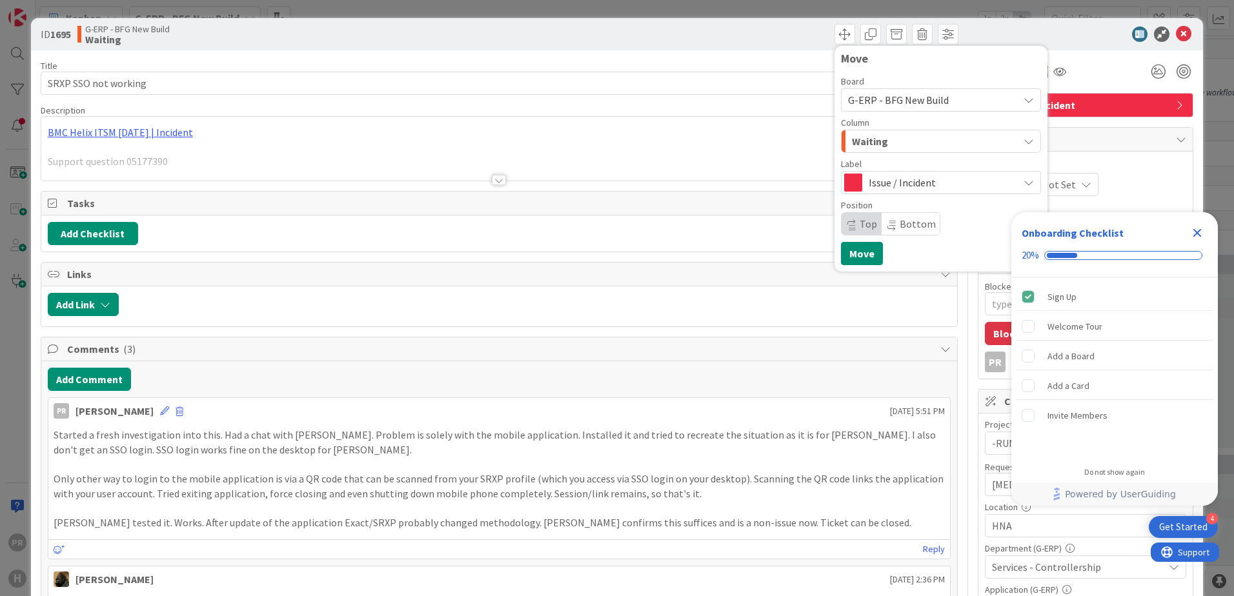
click at [752, 47] on div "ID 1695 G-ERP - BFG New Build Waiting Move Board G-ERP - BFG New Build Column W…" at bounding box center [617, 34] width 1172 height 32
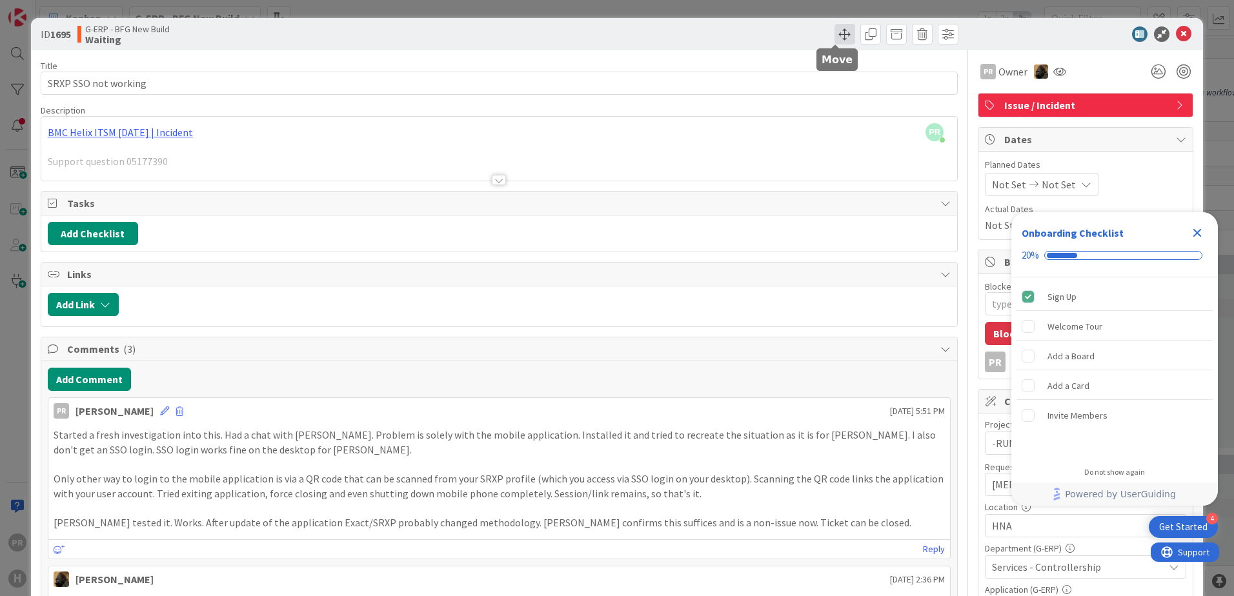
click at [836, 33] on span at bounding box center [845, 34] width 21 height 21
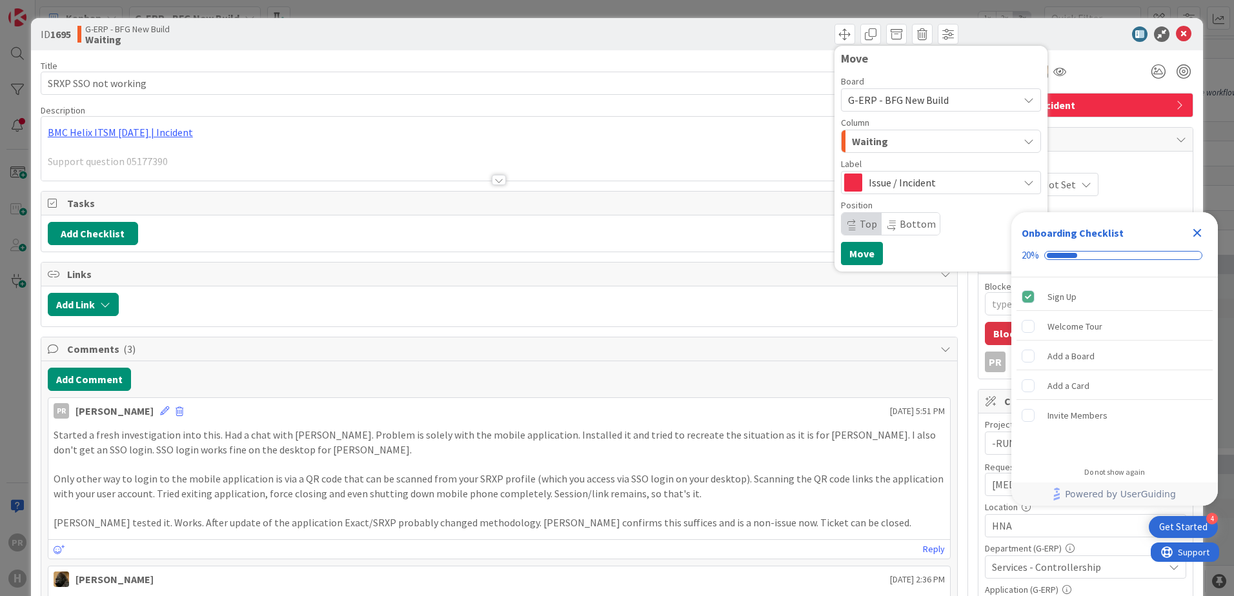
click at [878, 141] on div "Waiting" at bounding box center [934, 141] width 170 height 21
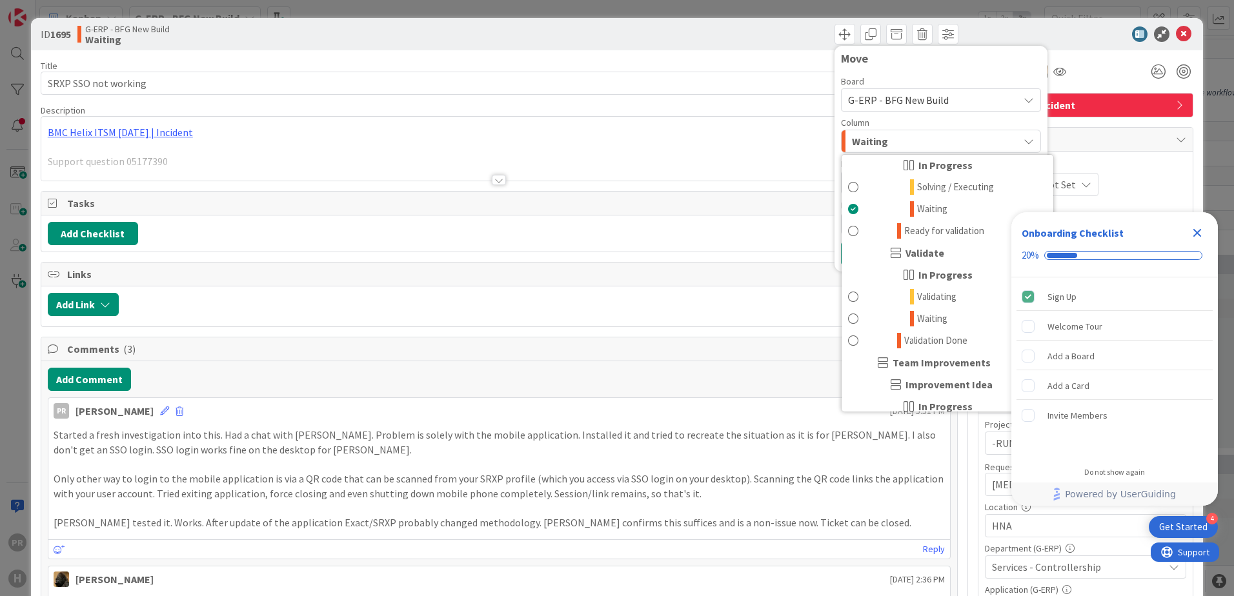
scroll to position [839, 0]
click at [920, 340] on span "Validation Done" at bounding box center [935, 341] width 63 height 15
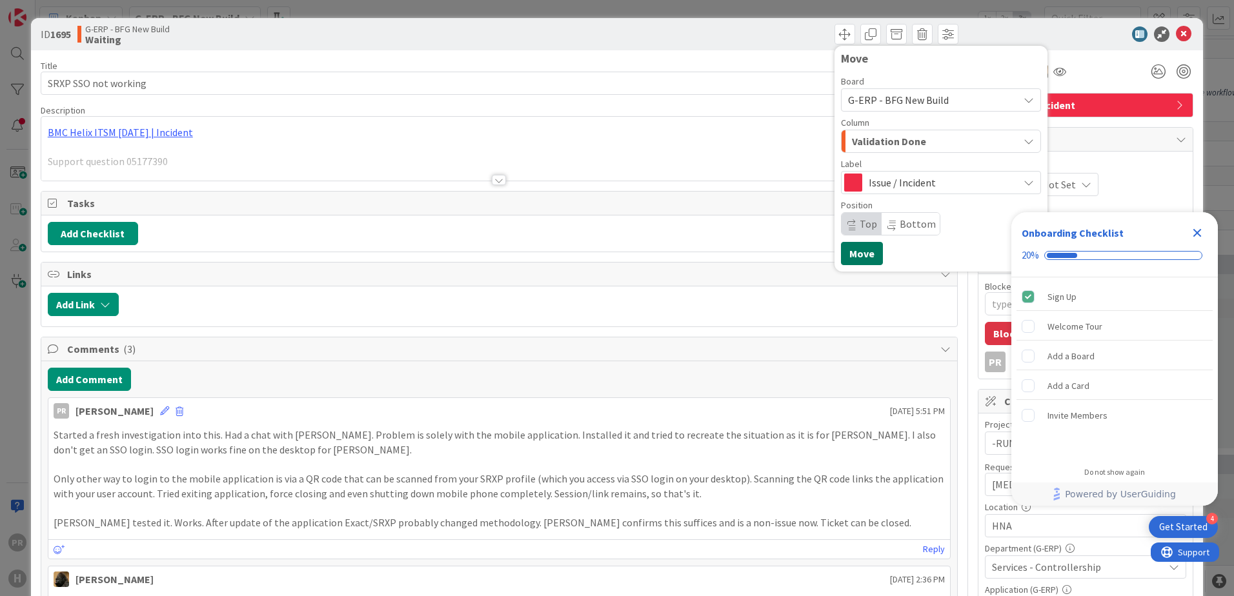
click at [854, 257] on button "Move" at bounding box center [862, 253] width 42 height 23
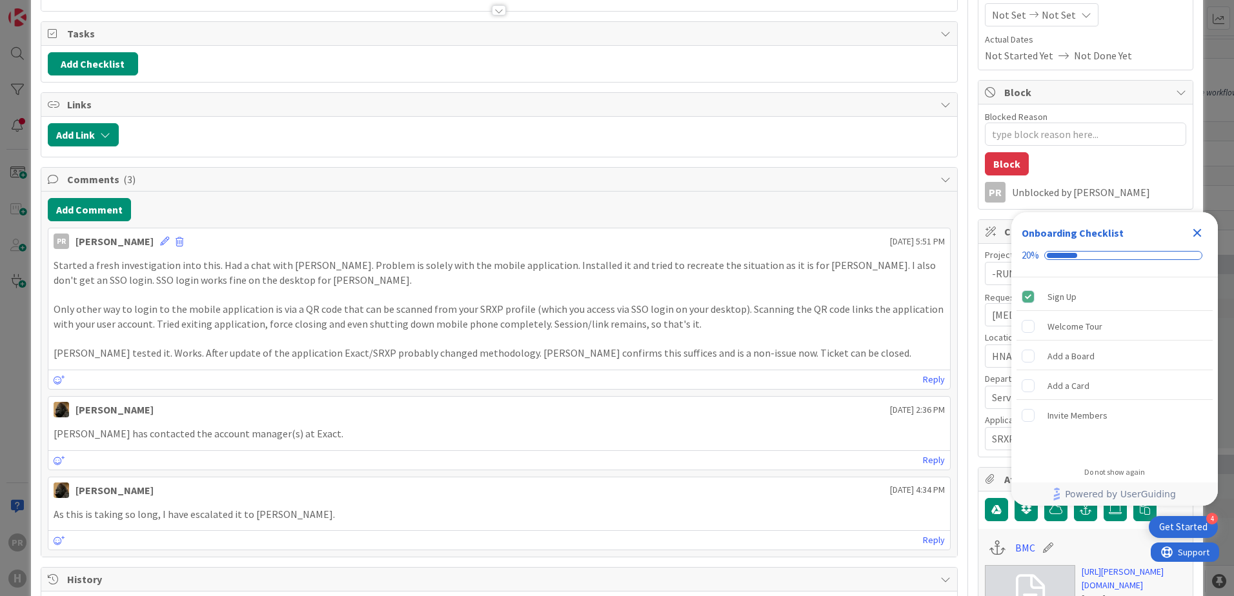
scroll to position [194, 0]
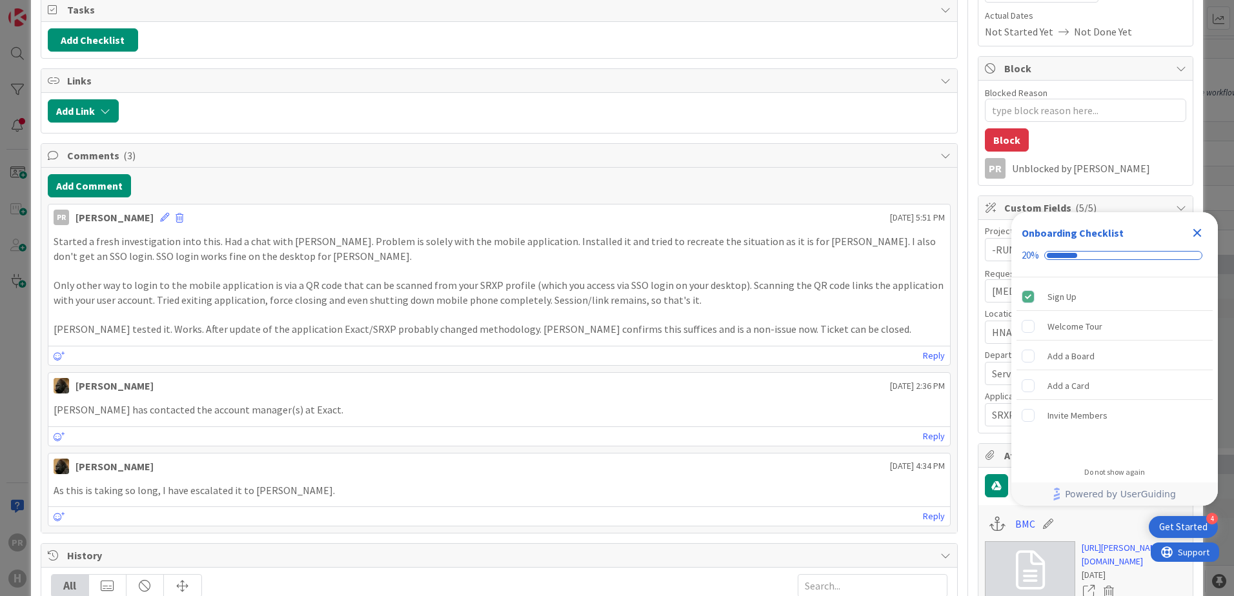
click at [1192, 230] on icon "Close Checklist" at bounding box center [1197, 232] width 15 height 15
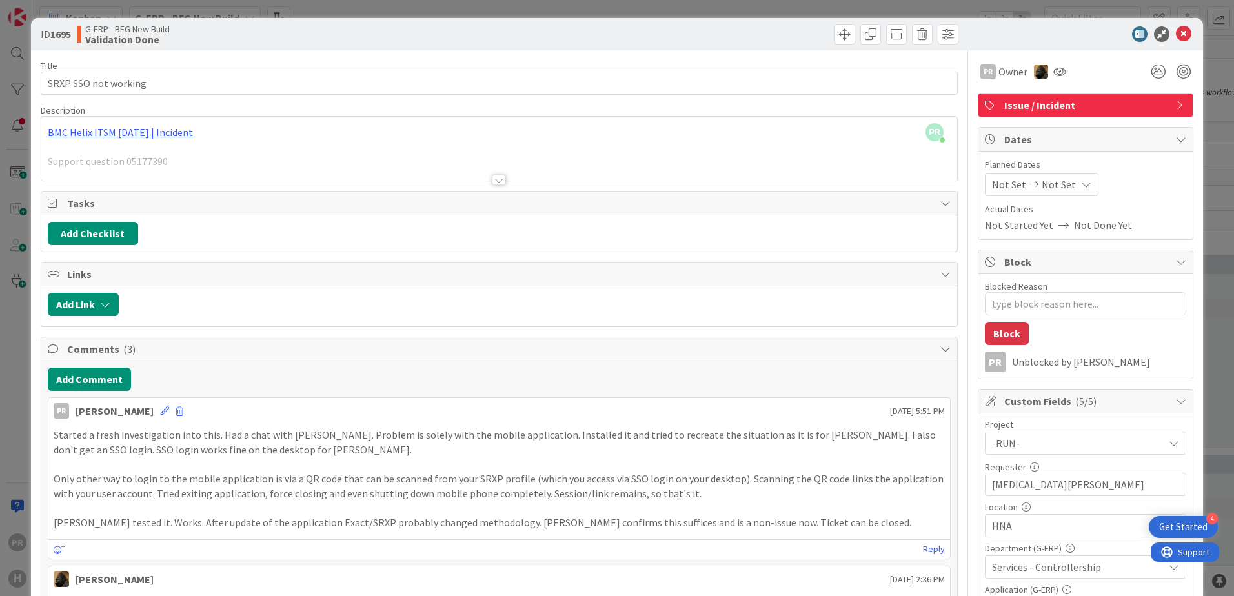
scroll to position [0, 0]
click at [1179, 35] on icon at bounding box center [1183, 33] width 15 height 15
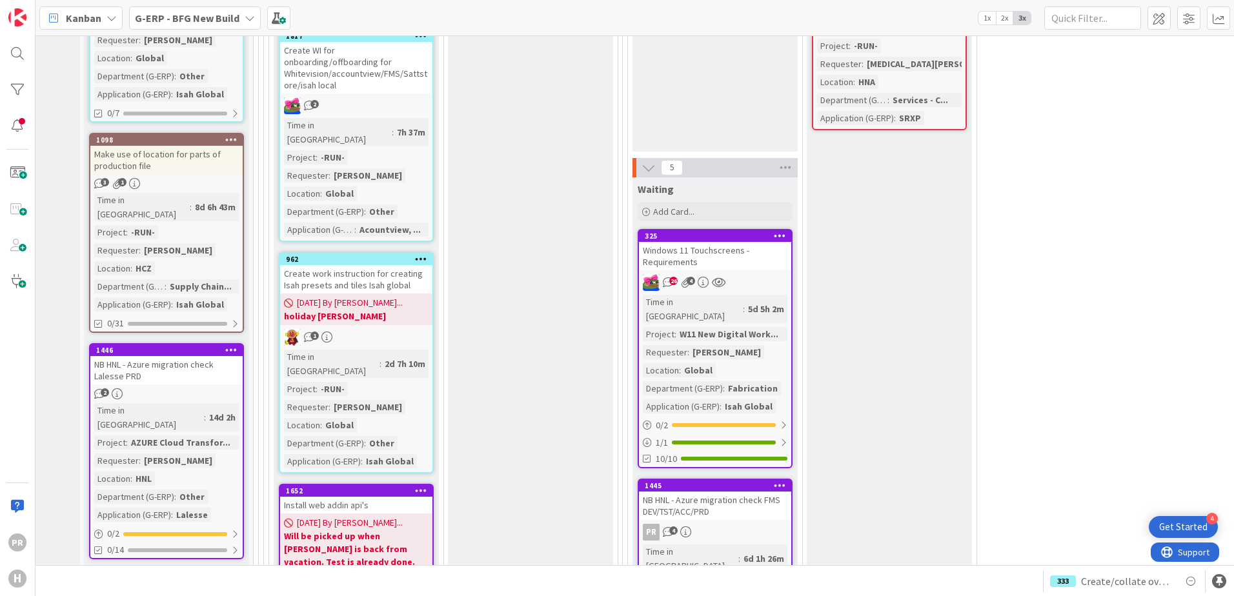
scroll to position [1678, 125]
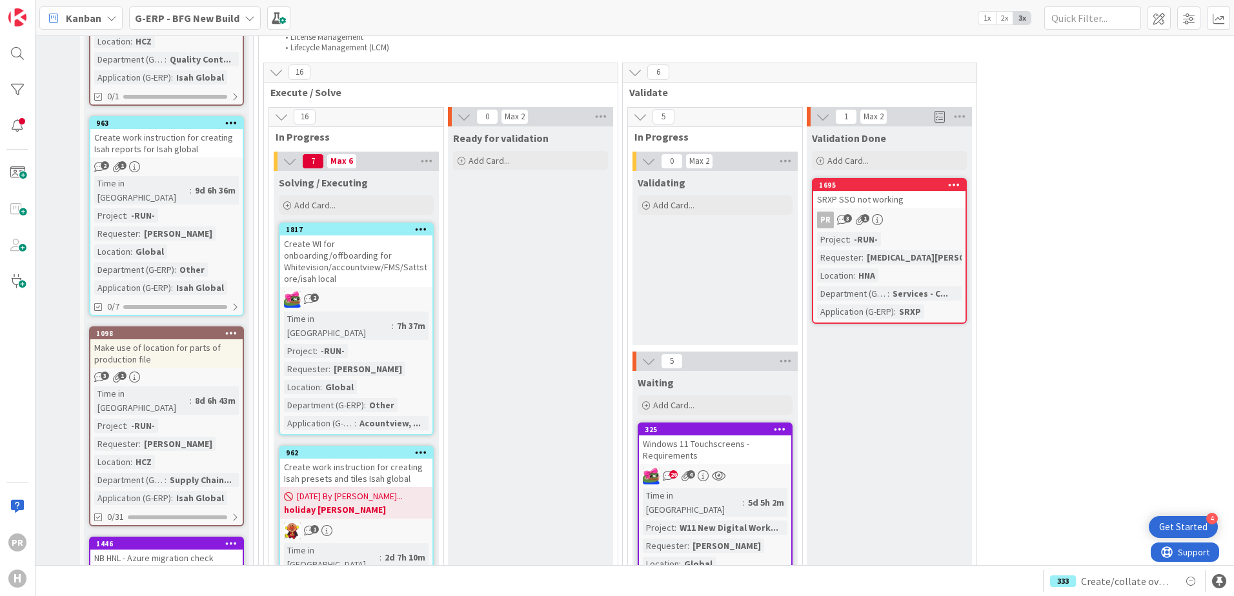
click at [905, 191] on div "SRXP SSO not working" at bounding box center [889, 199] width 152 height 17
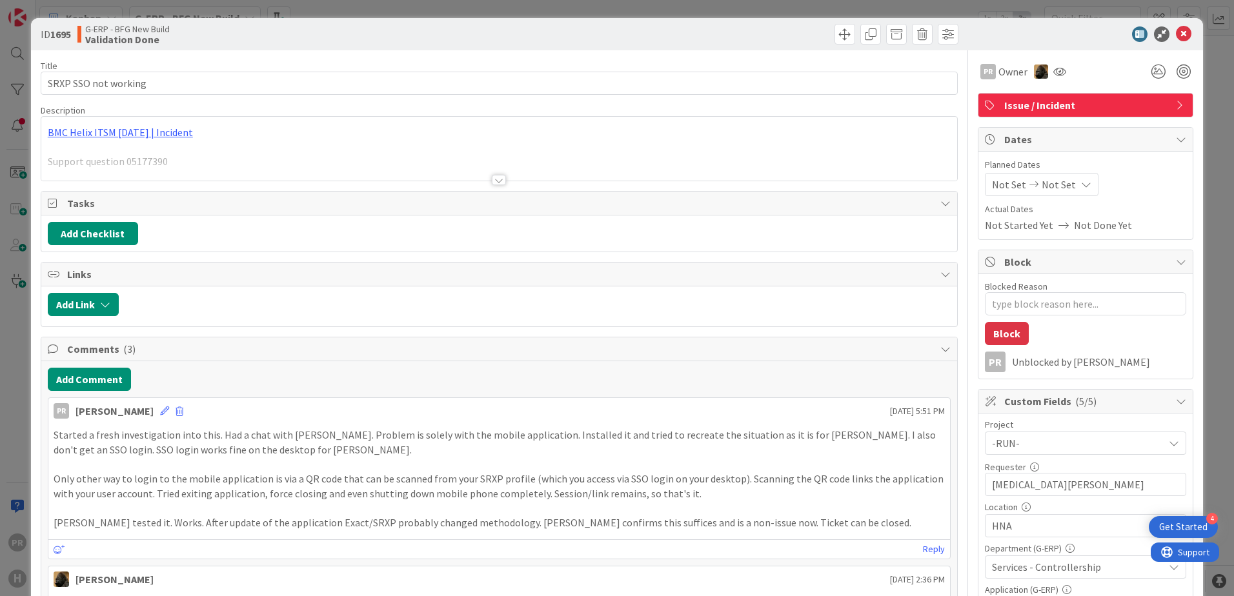
type textarea "x"
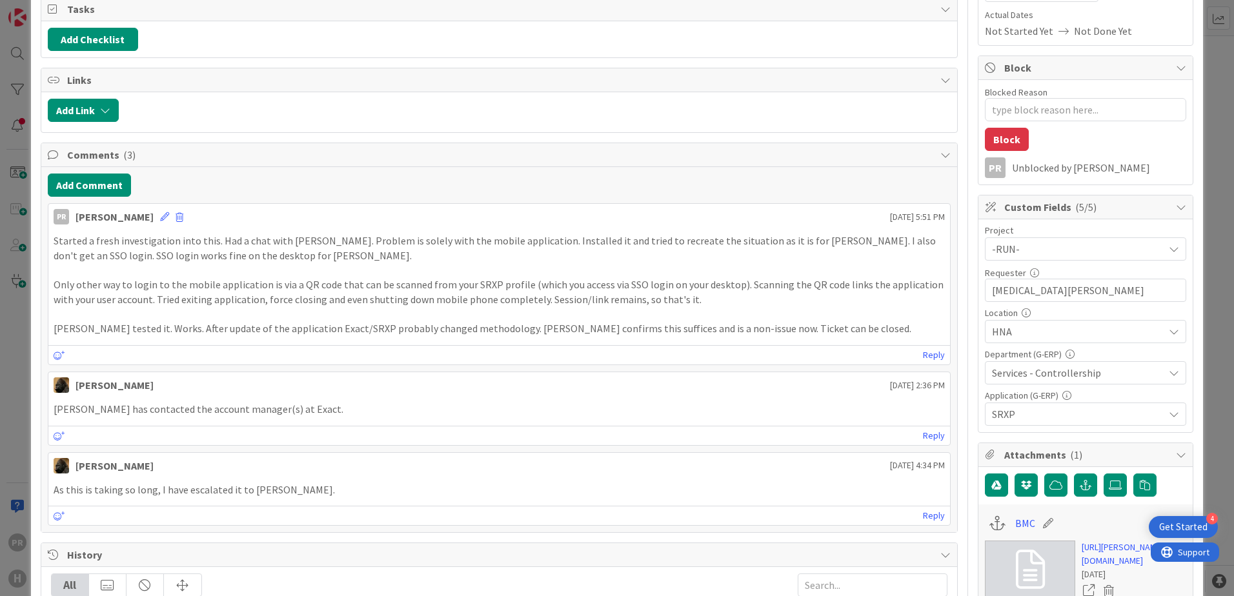
scroll to position [387, 0]
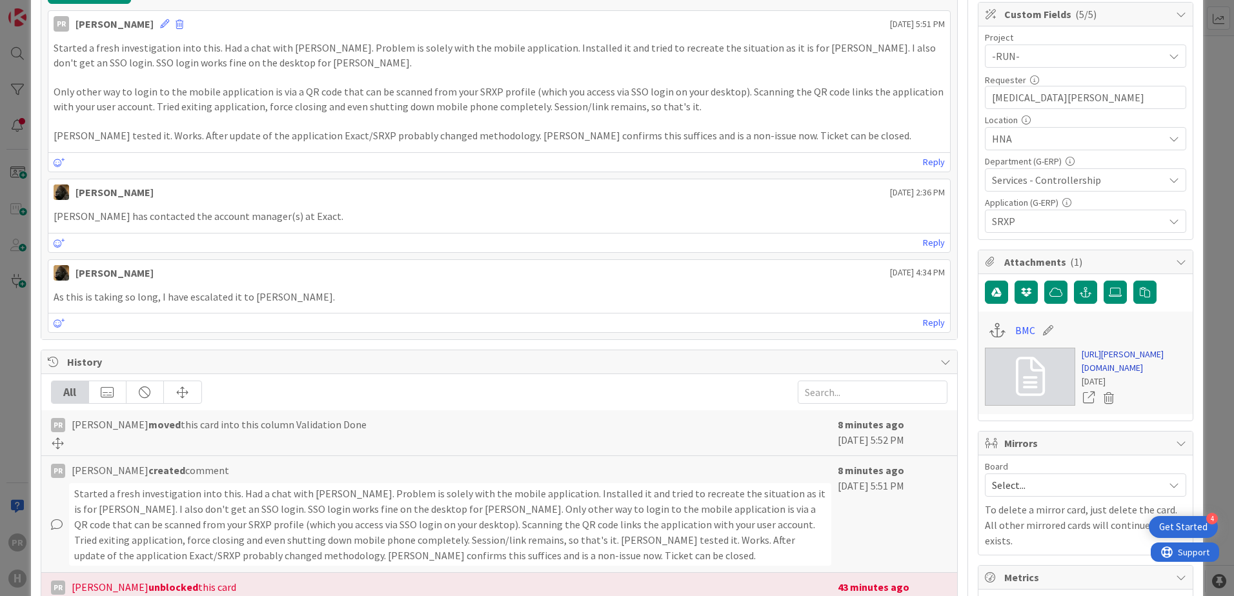
click at [1091, 363] on link "https://huisman-smartit.onbmc.com/smartit/app/#/incident/AGGGSPRFBRQVHASVW12USV…" at bounding box center [1134, 361] width 105 height 27
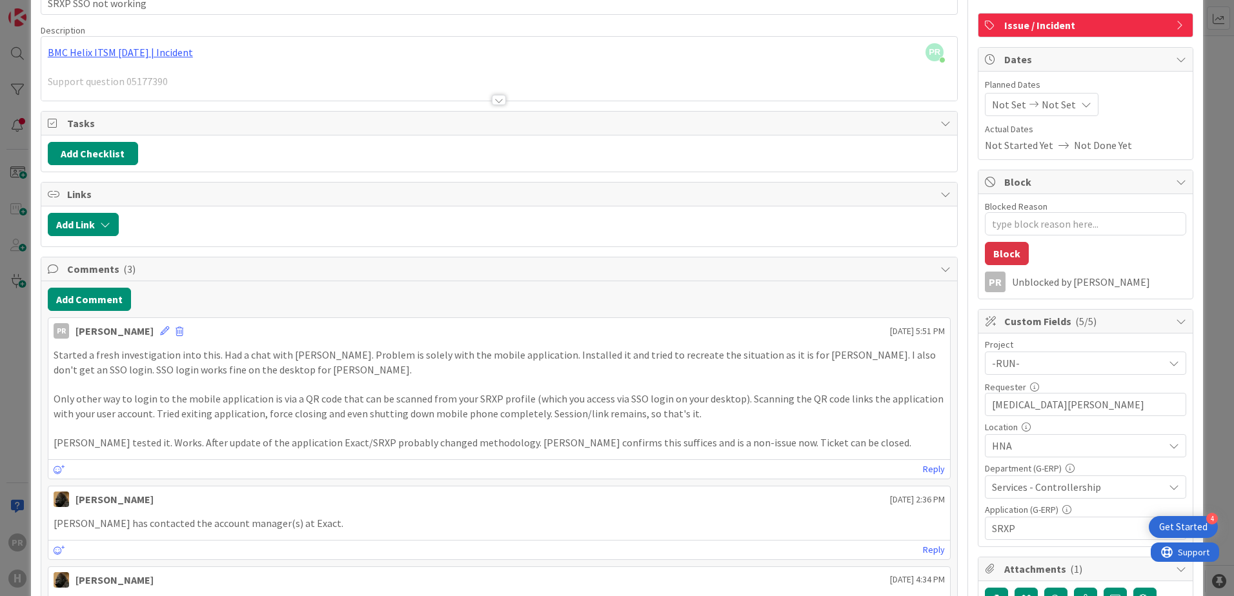
scroll to position [194, 0]
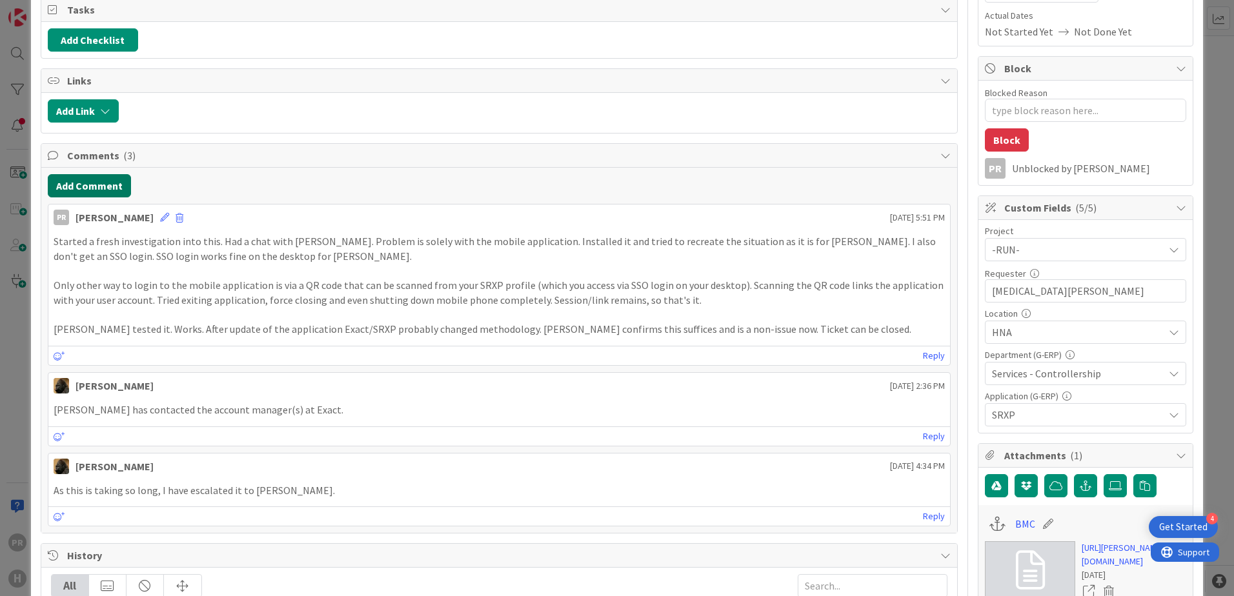
click at [120, 190] on button "Add Comment" at bounding box center [89, 185] width 83 height 23
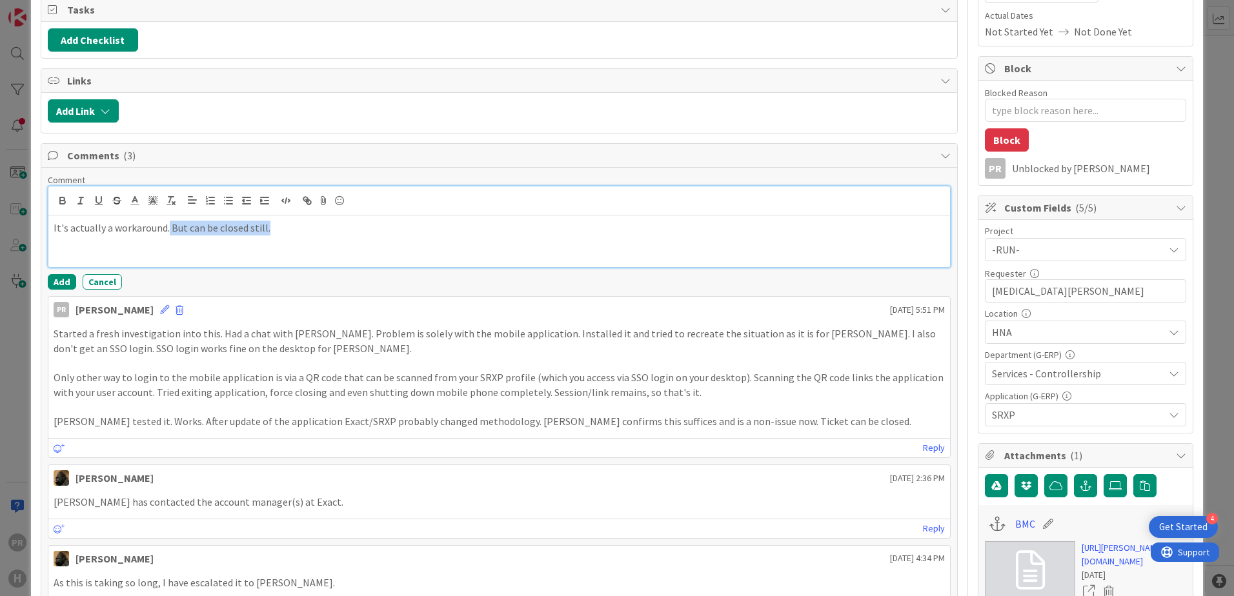
drag, startPoint x: 295, startPoint y: 237, endPoint x: 168, endPoint y: 243, distance: 127.3
click at [168, 243] on div "It's actually a workaround. But can be closed still." at bounding box center [499, 242] width 902 height 52
click at [63, 286] on button "Add" at bounding box center [62, 281] width 28 height 15
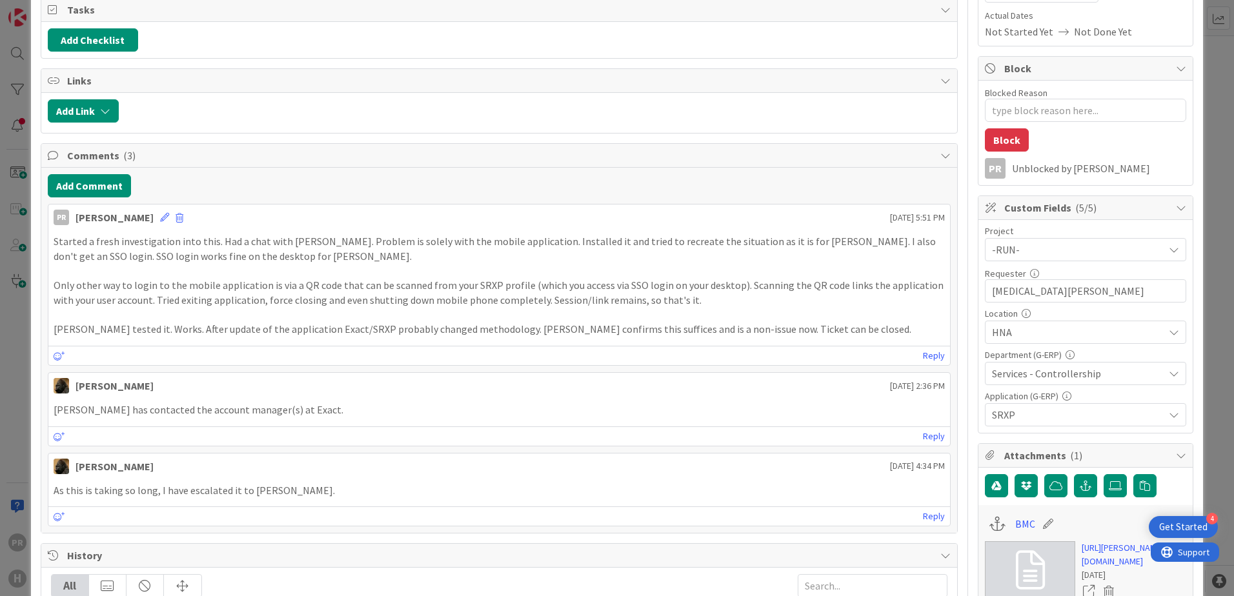
type textarea "x"
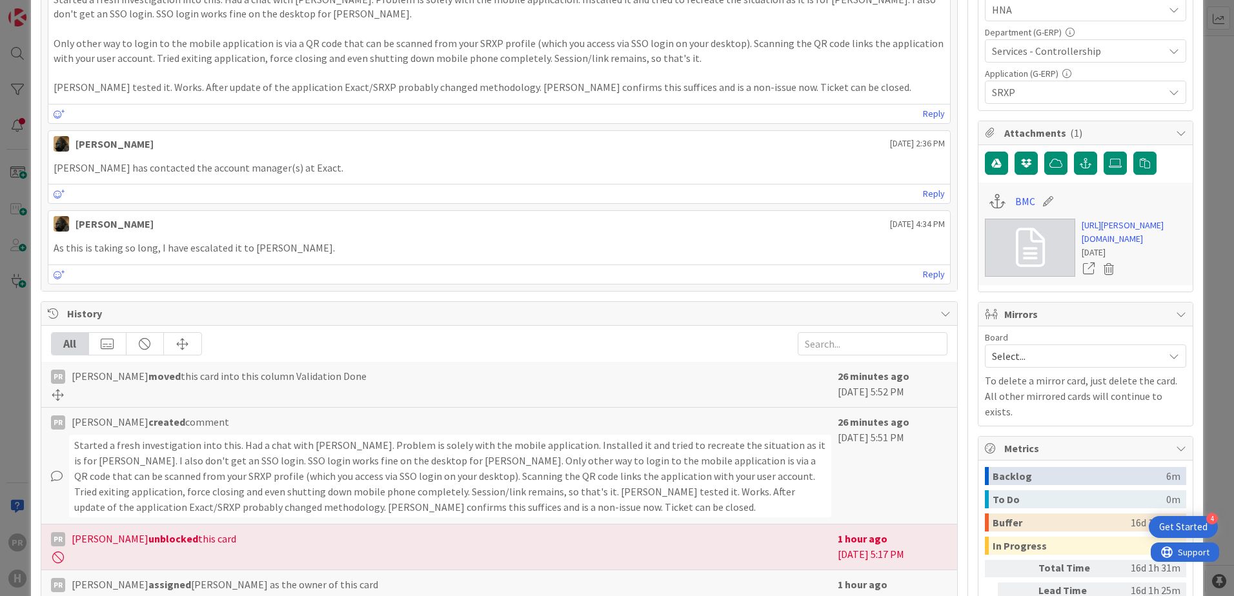
scroll to position [0, 0]
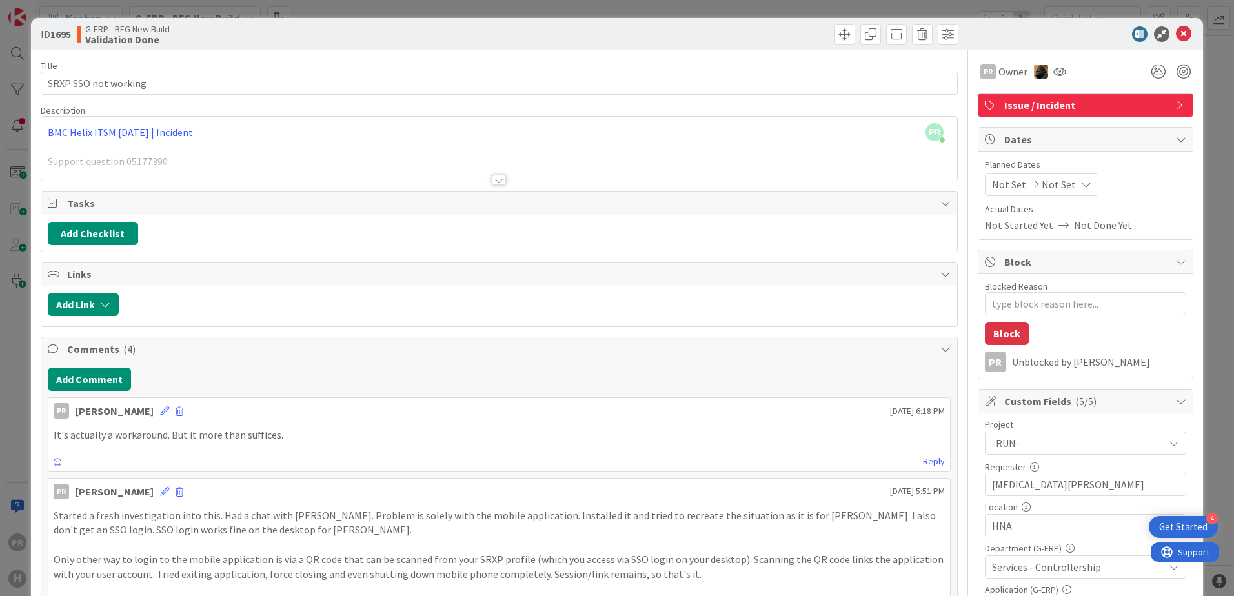
click at [492, 179] on div at bounding box center [499, 180] width 14 height 10
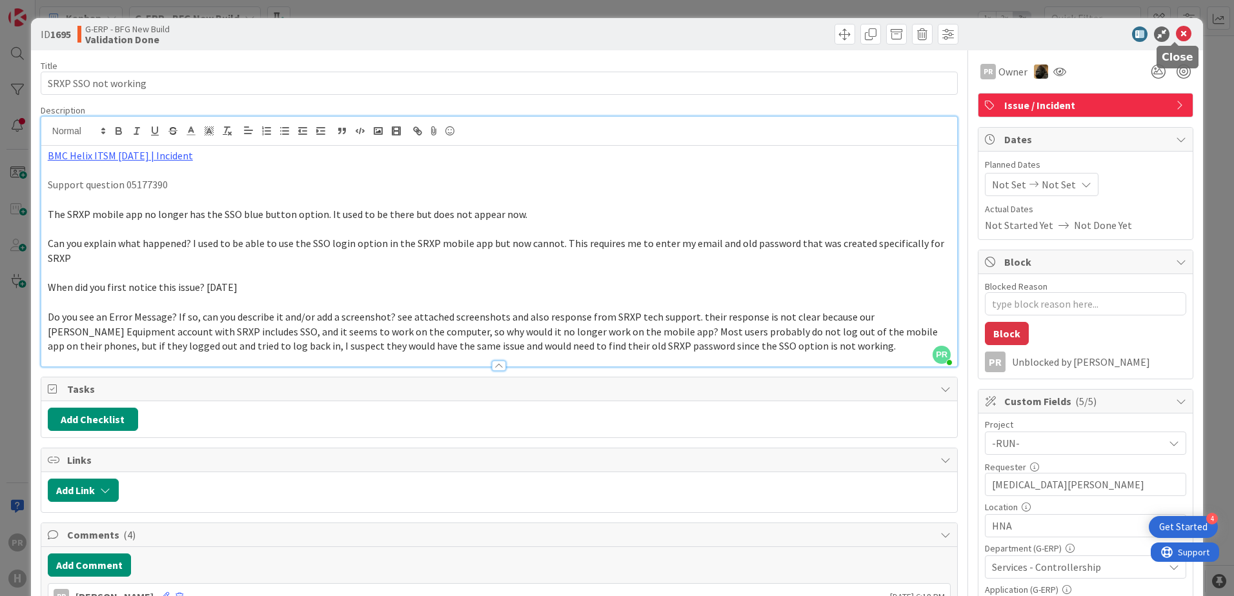
click at [1176, 32] on icon at bounding box center [1183, 33] width 15 height 15
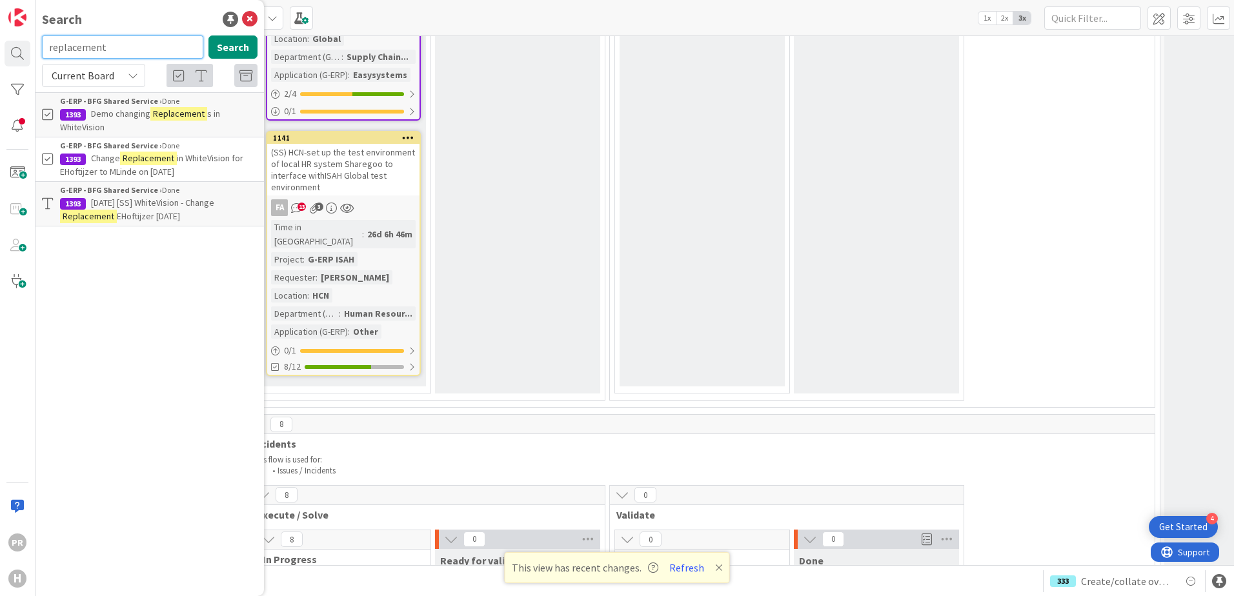
scroll to position [4389, 0]
